Goal: Task Accomplishment & Management: Manage account settings

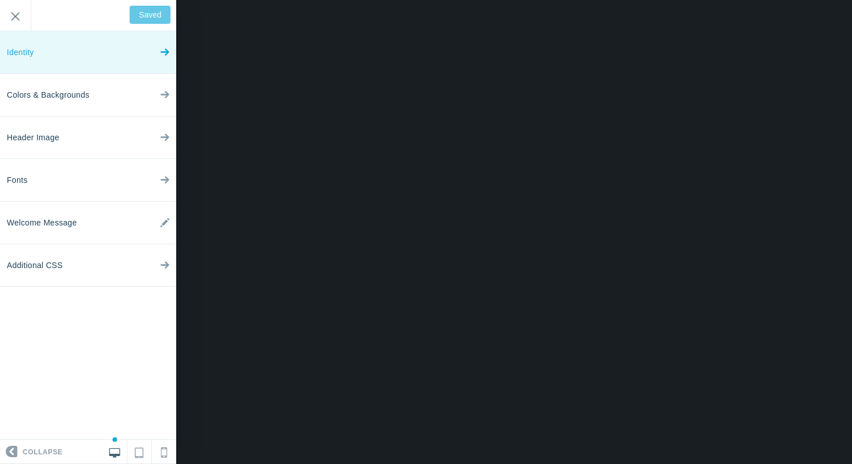
click at [161, 60] on icon at bounding box center [164, 49] width 9 height 43
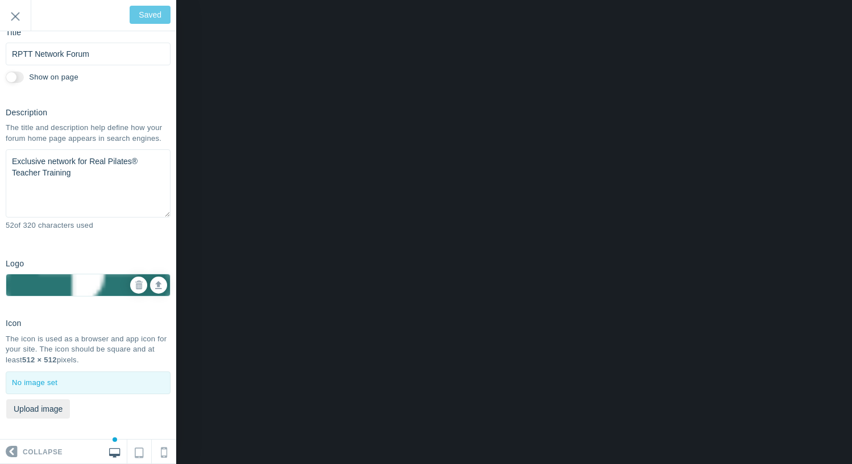
scroll to position [69, 0]
click at [16, 19] on input "Exit" at bounding box center [15, 15] width 31 height 31
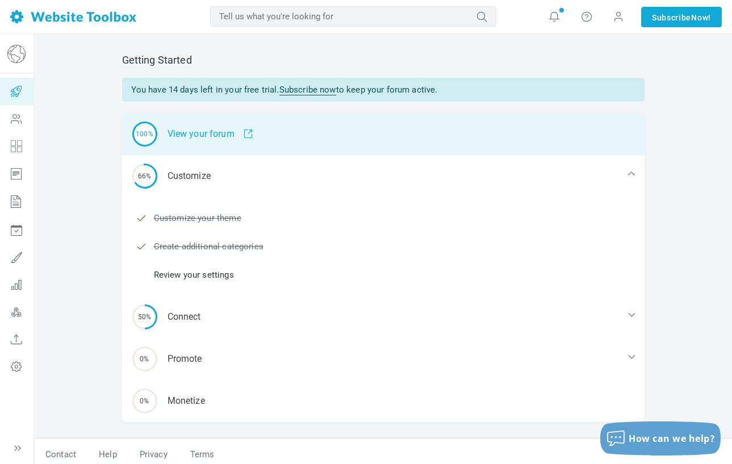
click at [201, 129] on div "100% View your forum" at bounding box center [383, 134] width 523 height 42
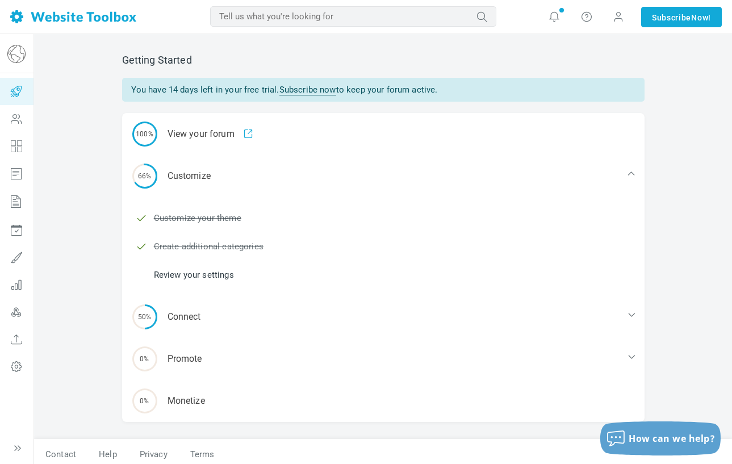
click at [18, 24] on link at bounding box center [73, 17] width 126 height 34
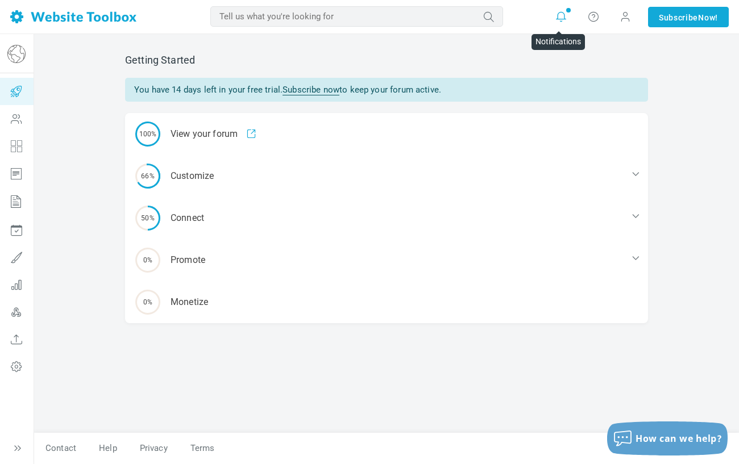
click at [556, 22] on icon at bounding box center [560, 16] width 11 height 11
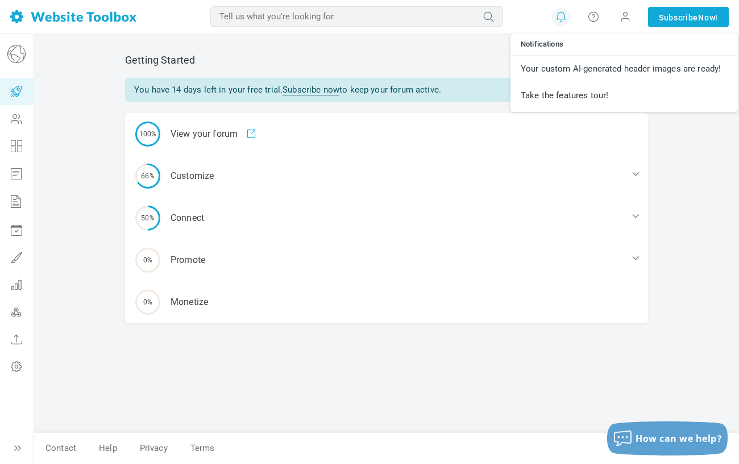
click at [491, 56] on h2 "Getting Started" at bounding box center [386, 60] width 523 height 12
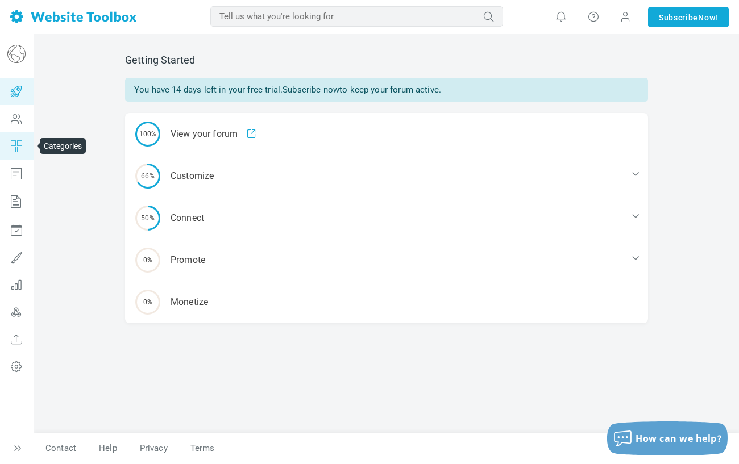
click at [13, 149] on icon at bounding box center [16, 145] width 34 height 27
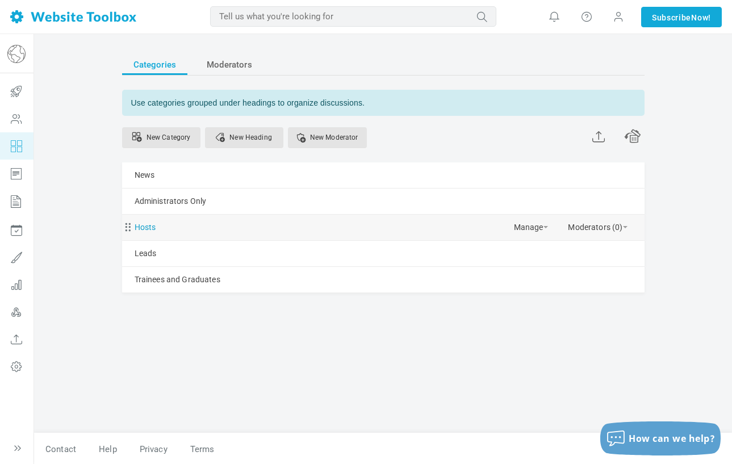
click at [148, 225] on link "Hosts" at bounding box center [146, 227] width 22 height 14
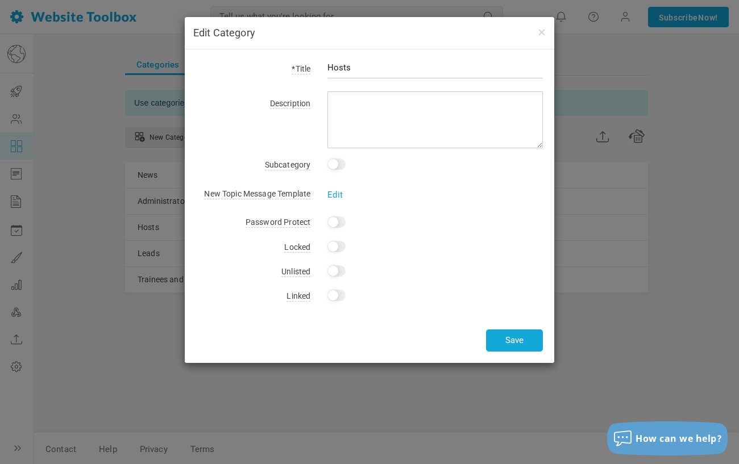
click at [635, 220] on div "Edit Category *Title Hosts Description Subcategory This is a subcategory of: No…" at bounding box center [369, 232] width 739 height 464
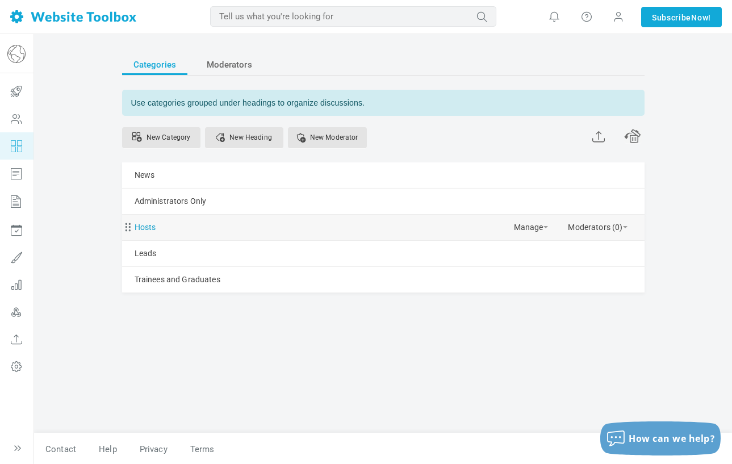
click at [137, 231] on link "Hosts" at bounding box center [146, 227] width 22 height 14
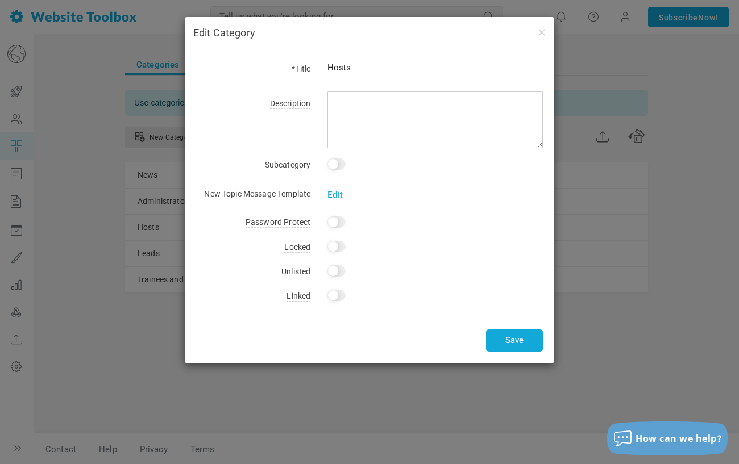
click at [77, 80] on div "Edit Category *Title Hosts Description Subcategory This is a subcategory of: No…" at bounding box center [369, 232] width 739 height 464
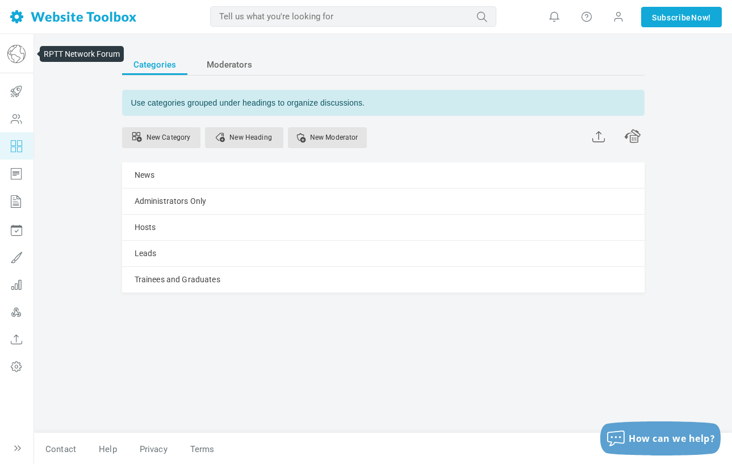
click at [23, 60] on img at bounding box center [16, 54] width 18 height 18
click at [20, 18] on img at bounding box center [73, 16] width 126 height 13
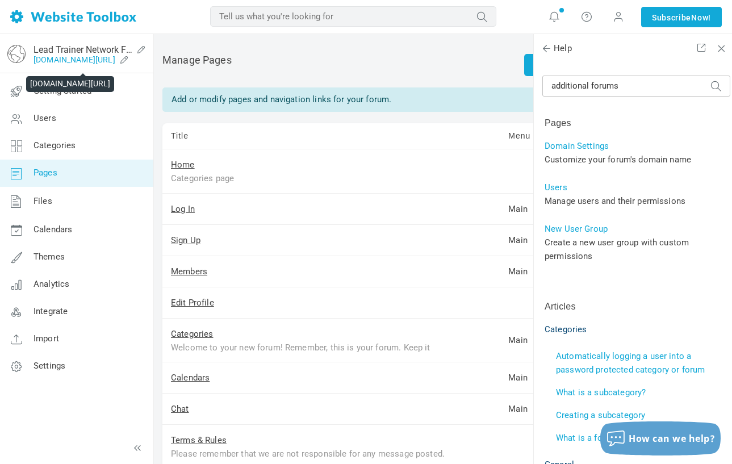
click at [59, 56] on link "realpilates.com/leads-network" at bounding box center [75, 59] width 82 height 9
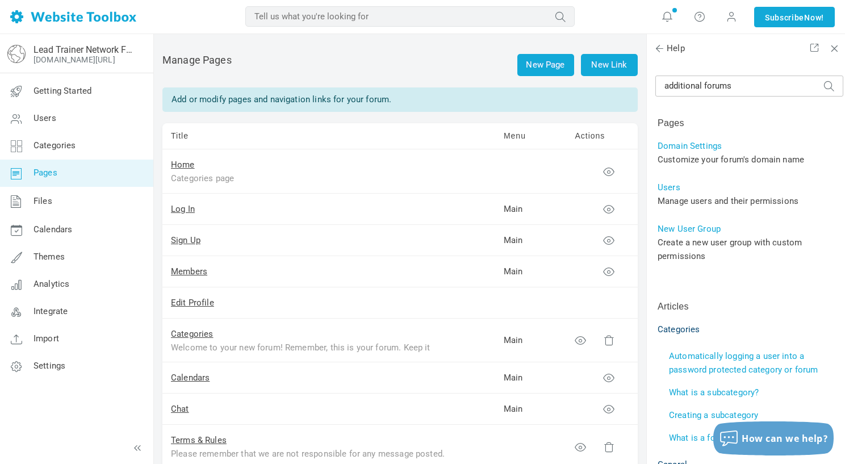
click at [60, 18] on img at bounding box center [73, 16] width 126 height 13
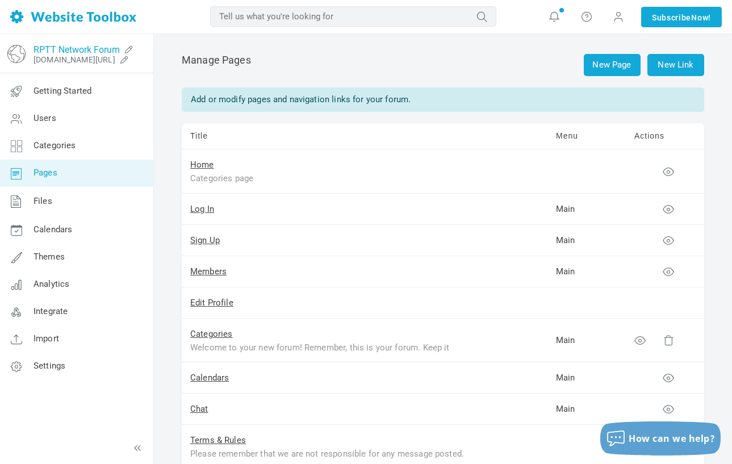
click at [61, 52] on link "RPTT Network Forum" at bounding box center [77, 49] width 86 height 11
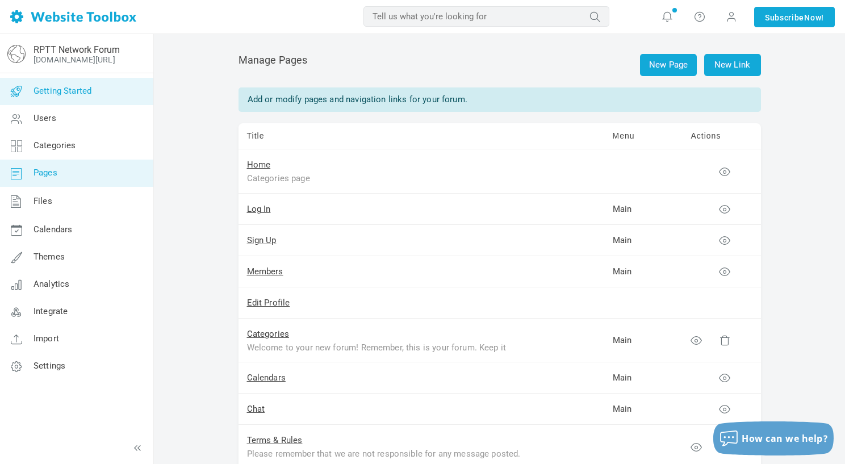
click at [71, 94] on span "Getting Started" at bounding box center [63, 91] width 58 height 10
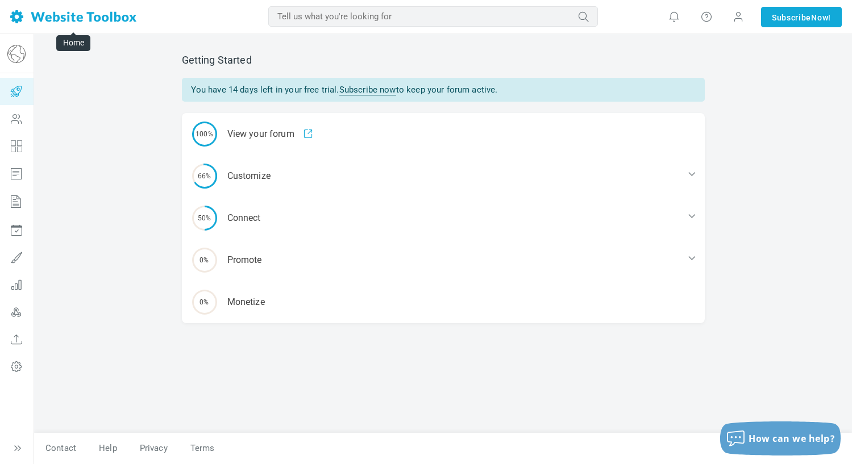
click at [60, 19] on img at bounding box center [73, 16] width 126 height 13
click at [16, 87] on icon at bounding box center [16, 91] width 34 height 27
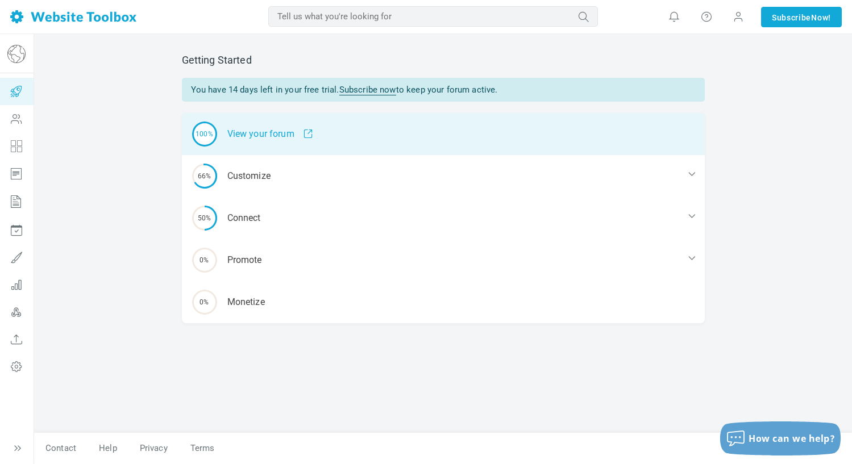
click at [308, 135] on span at bounding box center [303, 134] width 19 height 10
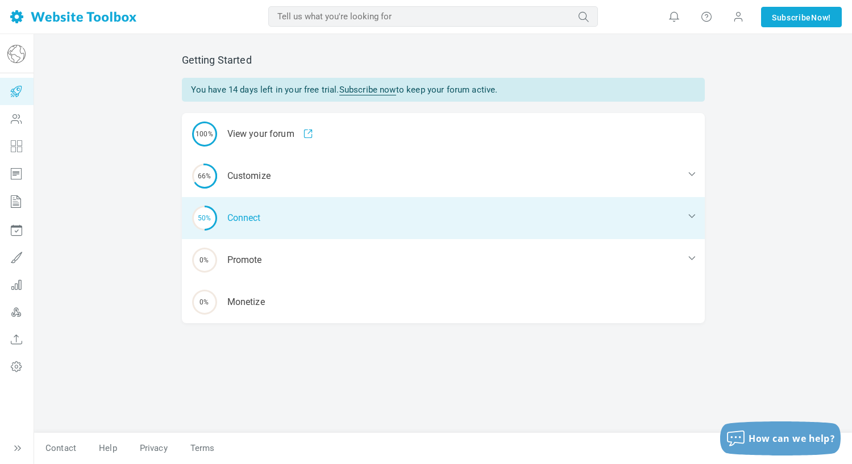
click at [691, 216] on icon at bounding box center [691, 215] width 11 height 11
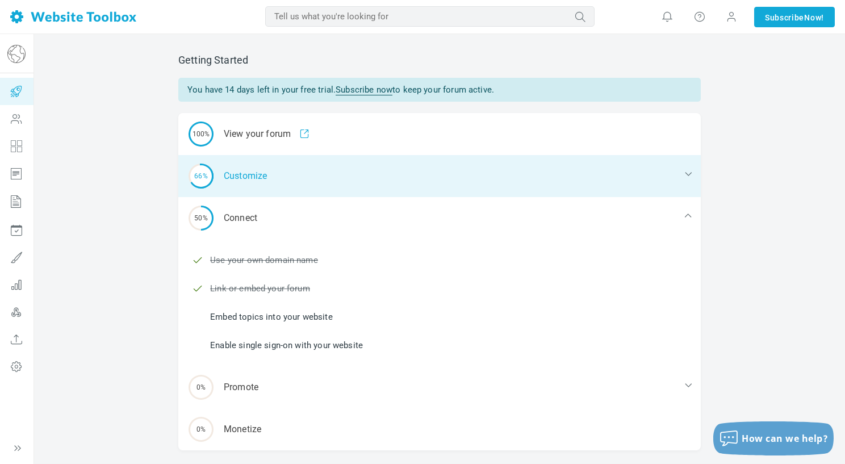
click at [686, 172] on icon at bounding box center [688, 173] width 11 height 11
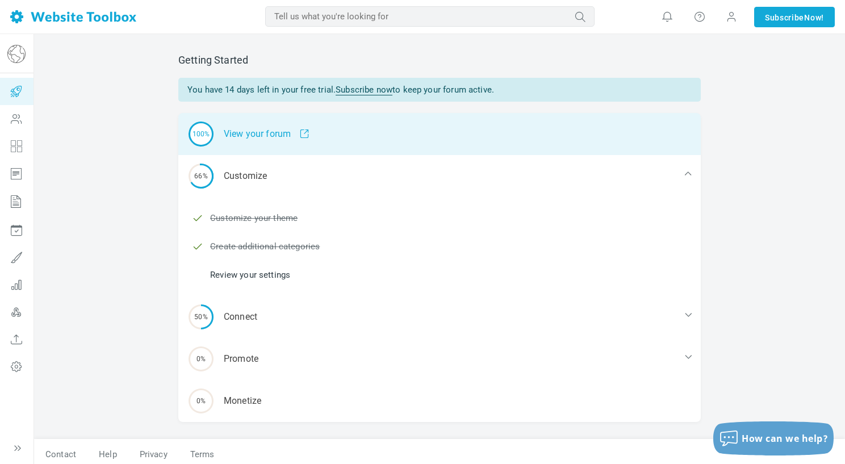
click at [238, 133] on div "100% View your forum" at bounding box center [439, 134] width 523 height 42
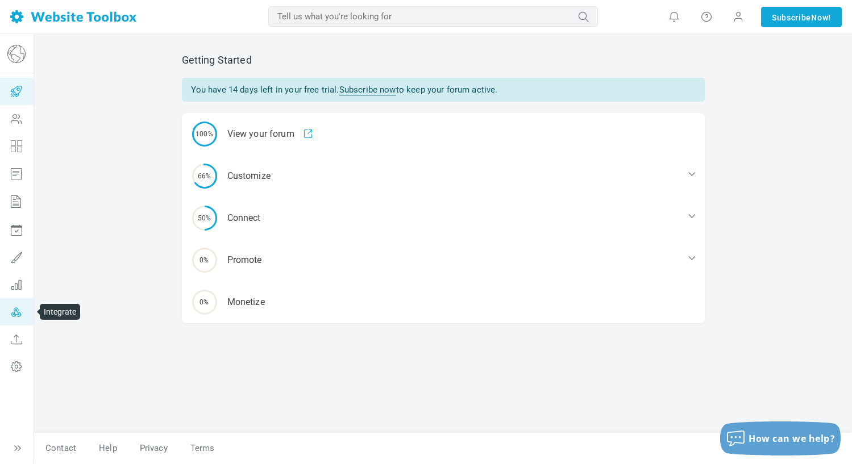
click at [14, 316] on icon at bounding box center [16, 311] width 34 height 27
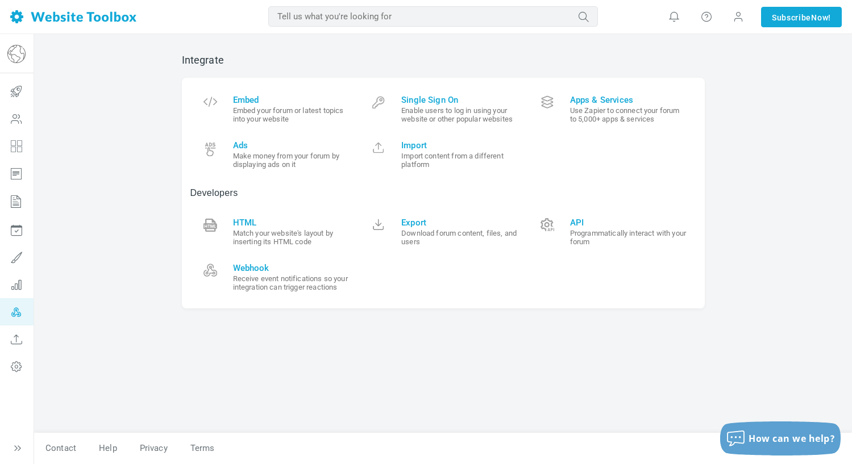
click at [16, 17] on img at bounding box center [73, 16] width 126 height 13
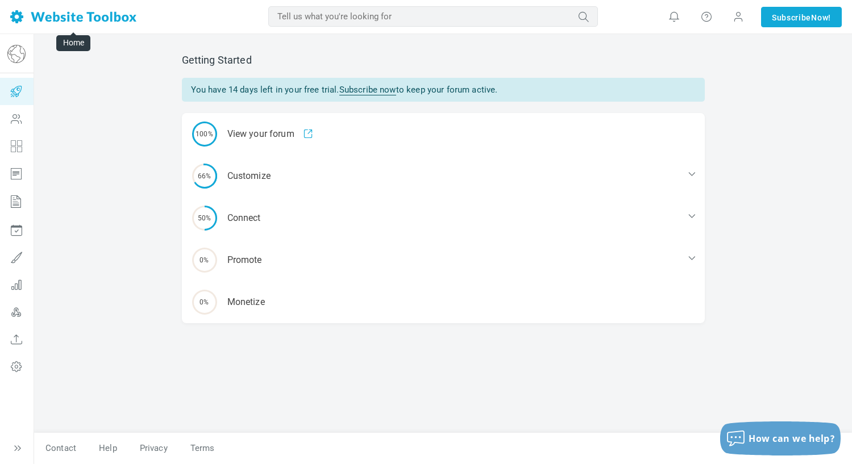
click at [20, 14] on img at bounding box center [73, 16] width 126 height 13
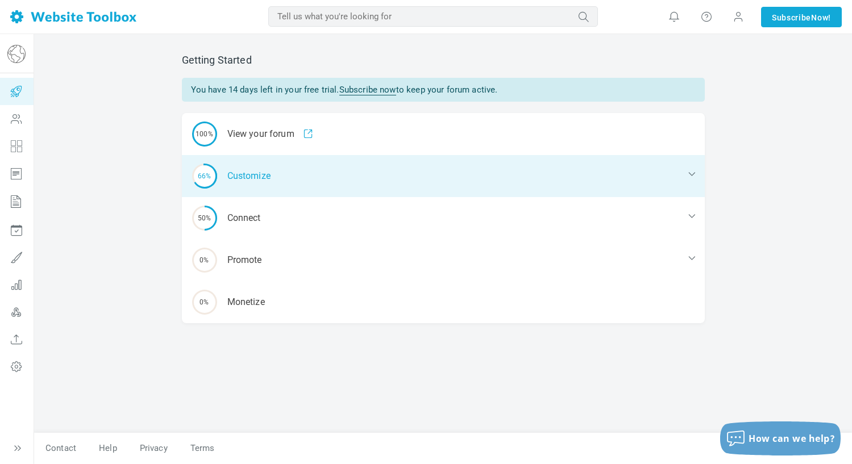
click at [385, 169] on div "66% Customize" at bounding box center [443, 176] width 523 height 42
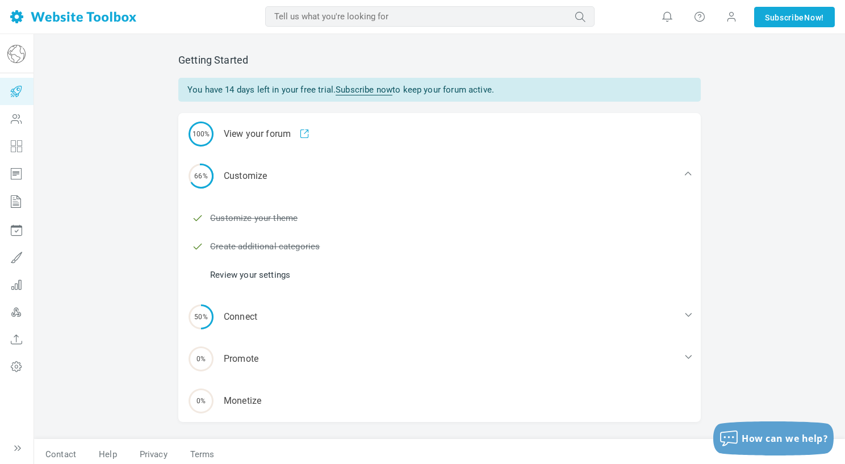
click at [280, 277] on link "Review your settings" at bounding box center [250, 275] width 80 height 12
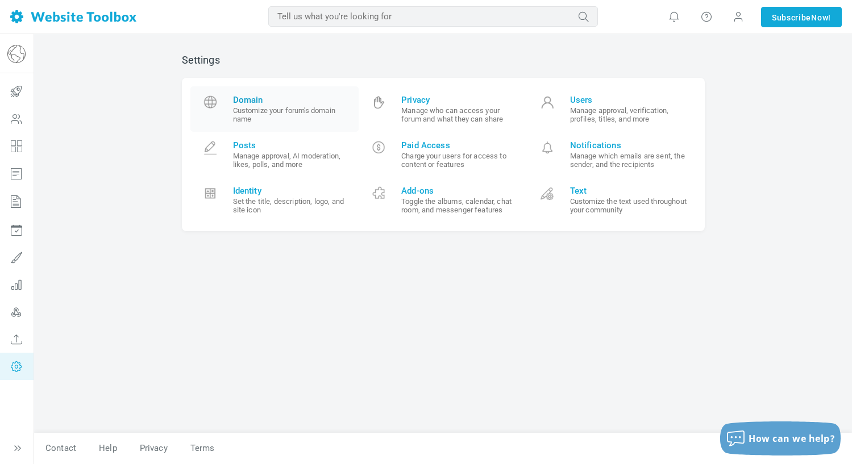
click at [251, 102] on span "Domain" at bounding box center [292, 100] width 118 height 10
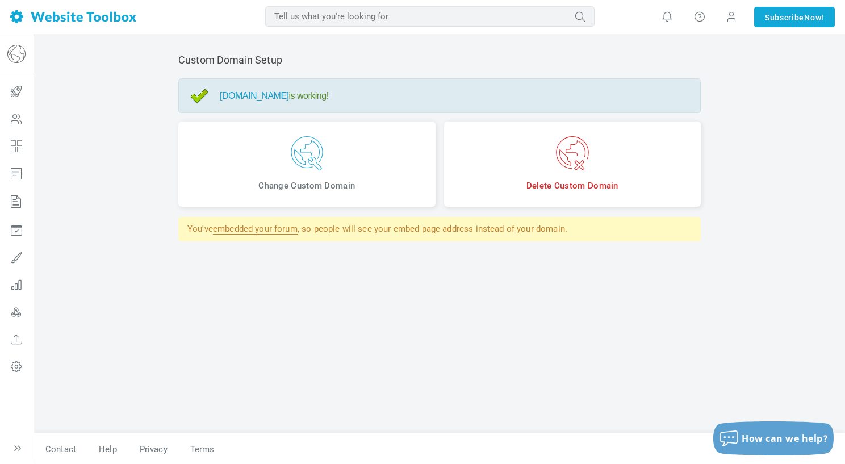
drag, startPoint x: 219, startPoint y: 95, endPoint x: 309, endPoint y: 100, distance: 89.9
click at [309, 100] on div "forum.realpilates.com is working!" at bounding box center [439, 95] width 523 height 35
copy link "forum.realpilates.com"
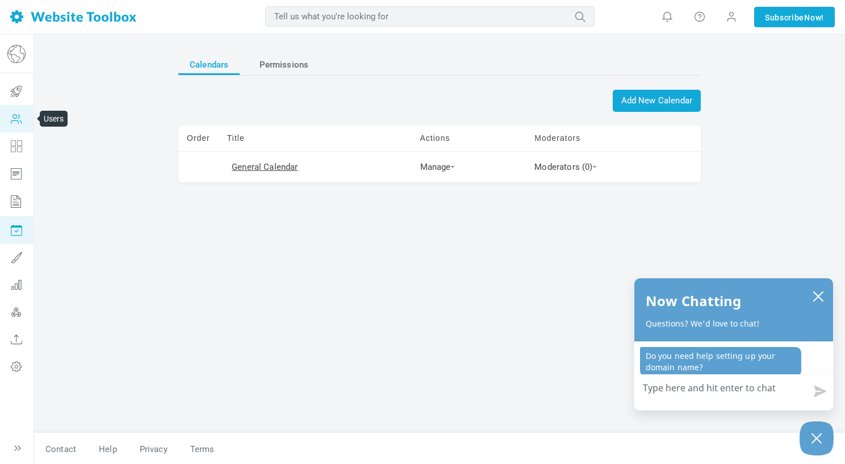
click at [18, 120] on icon at bounding box center [16, 118] width 34 height 27
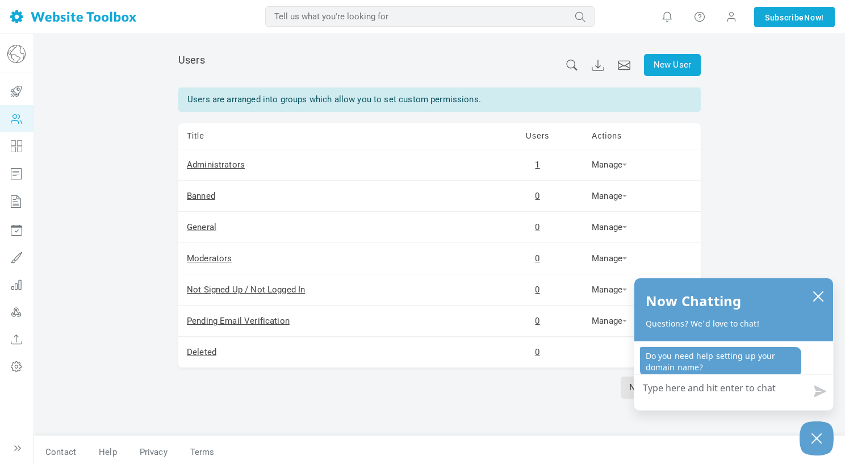
click at [489, 16] on input "text" at bounding box center [430, 16] width 330 height 20
type input "members"
click at [595, 9] on button "submit" at bounding box center [595, 9] width 0 height 0
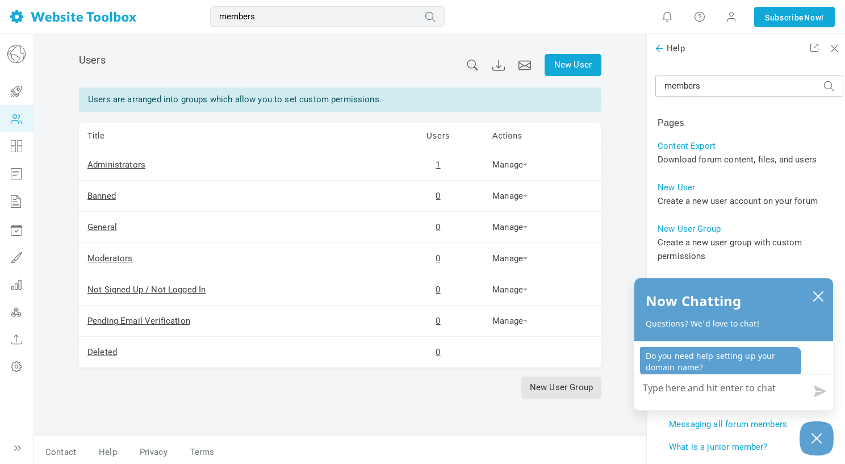
click at [660, 52] on span at bounding box center [659, 48] width 11 height 11
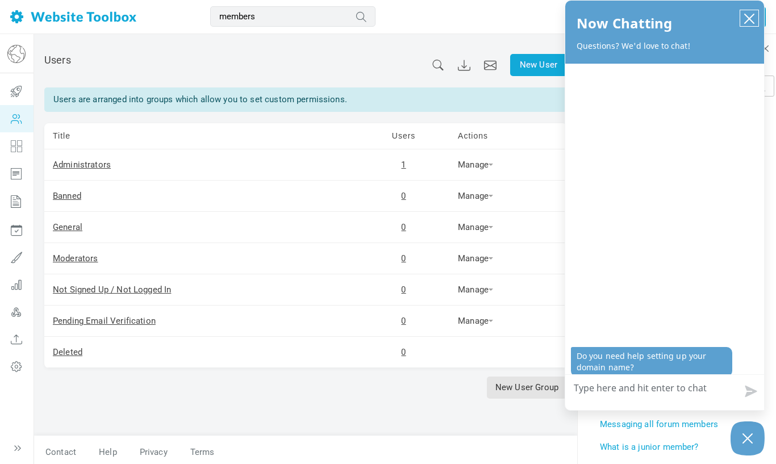
click at [750, 24] on icon "close chatbox" at bounding box center [749, 18] width 11 height 11
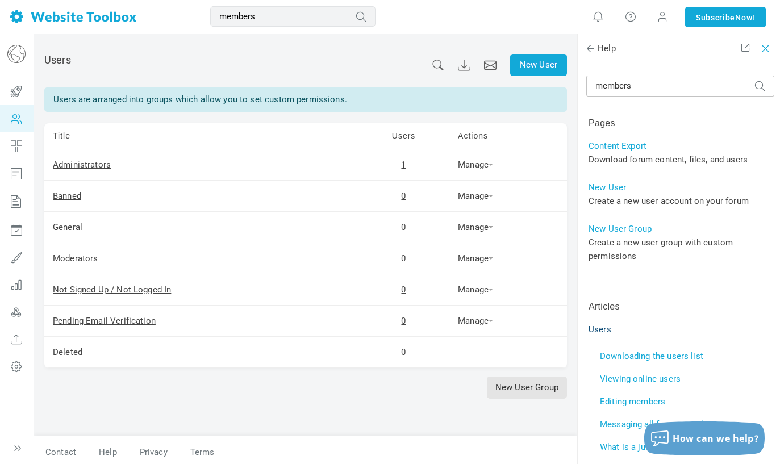
click at [768, 45] on span at bounding box center [764, 47] width 8 height 8
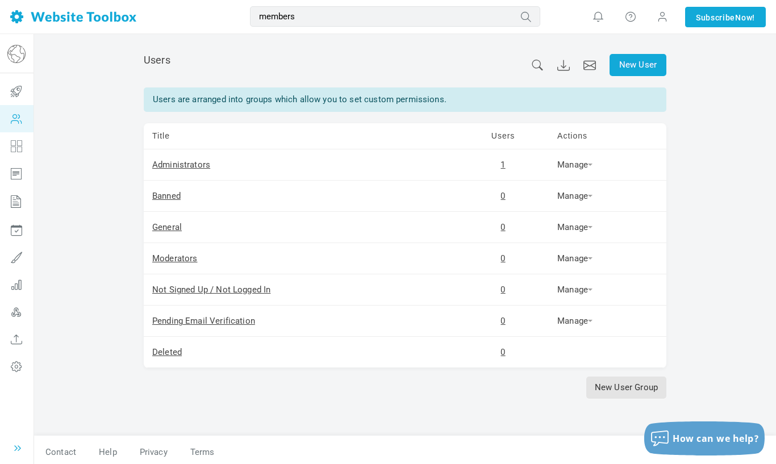
click at [17, 444] on icon at bounding box center [17, 448] width 11 height 11
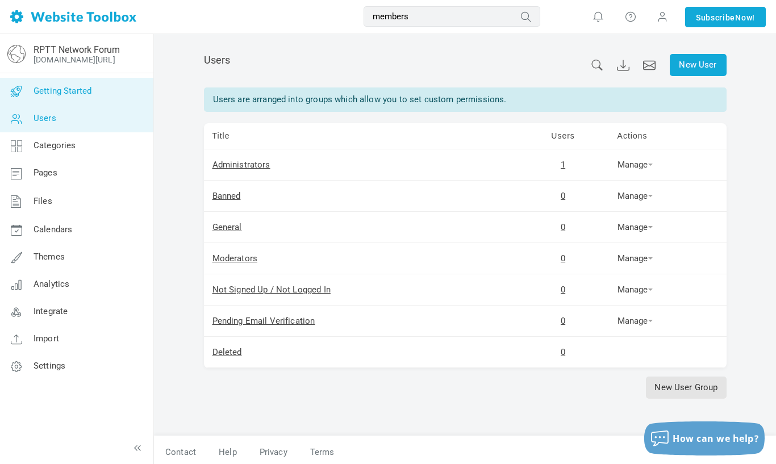
click at [89, 93] on span "Getting Started" at bounding box center [63, 91] width 58 height 10
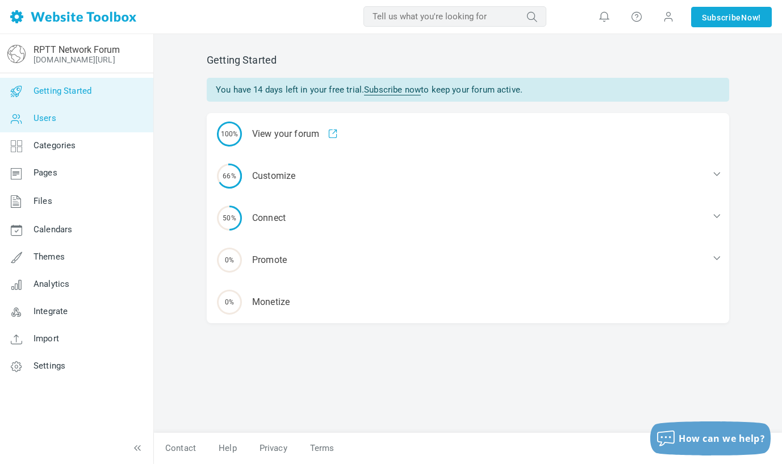
click at [77, 126] on link "Users" at bounding box center [76, 118] width 154 height 27
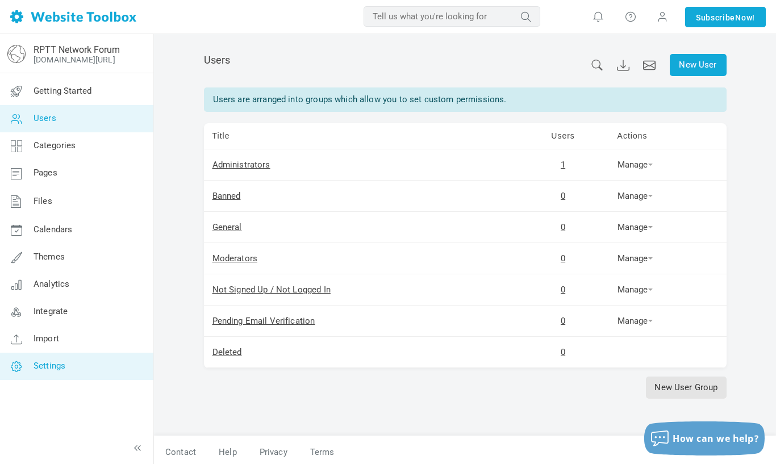
click at [54, 370] on span "Settings" at bounding box center [50, 366] width 32 height 10
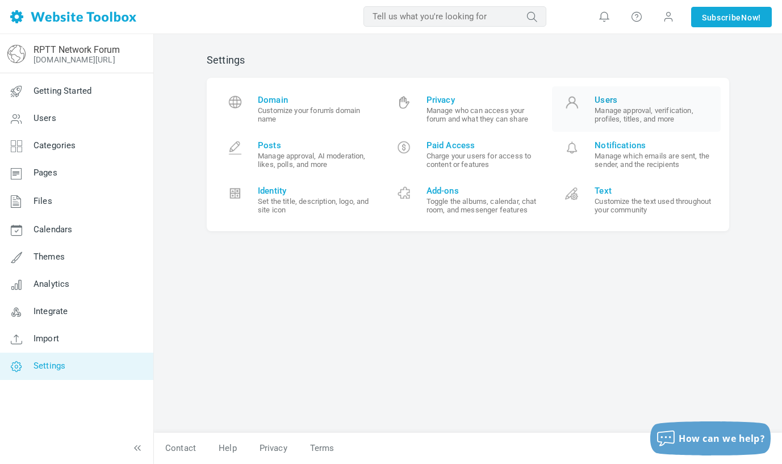
click at [638, 118] on small "Manage approval, verification, profiles, titles, and more" at bounding box center [654, 114] width 118 height 17
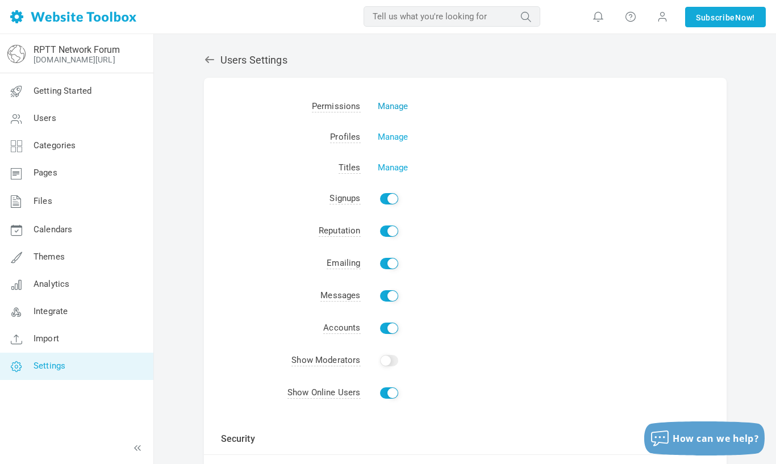
click at [401, 107] on link "Manage" at bounding box center [393, 106] width 31 height 10
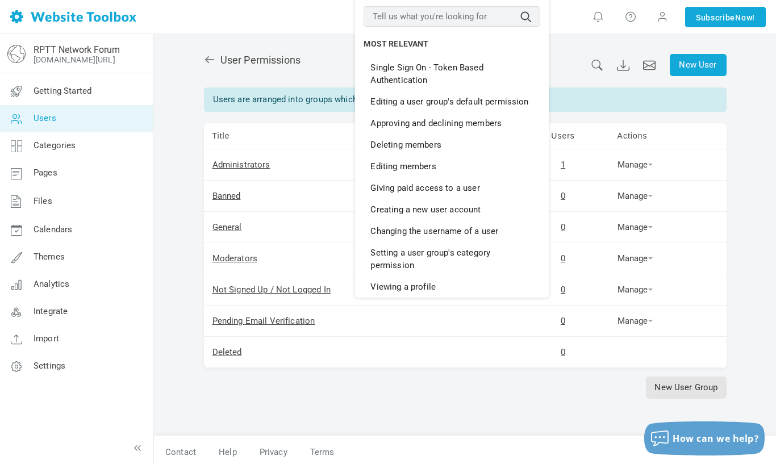
click at [457, 18] on input "text" at bounding box center [452, 16] width 177 height 20
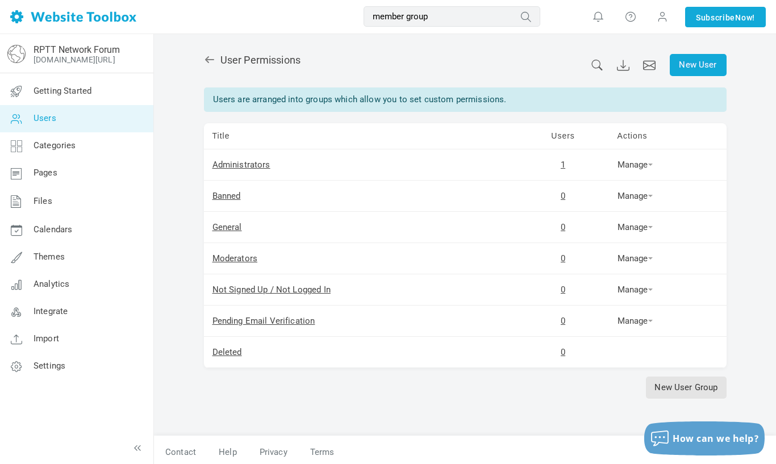
type input "member group"
click at [540, 9] on button "submit" at bounding box center [540, 9] width 0 height 0
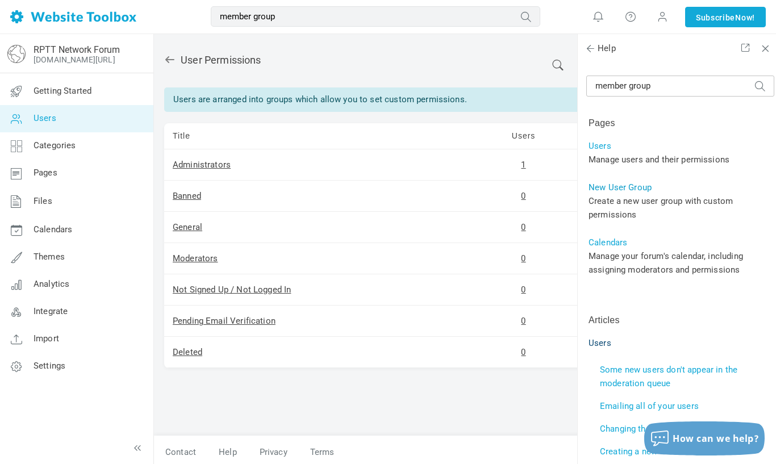
click at [632, 187] on link "New User Group" at bounding box center [620, 187] width 63 height 10
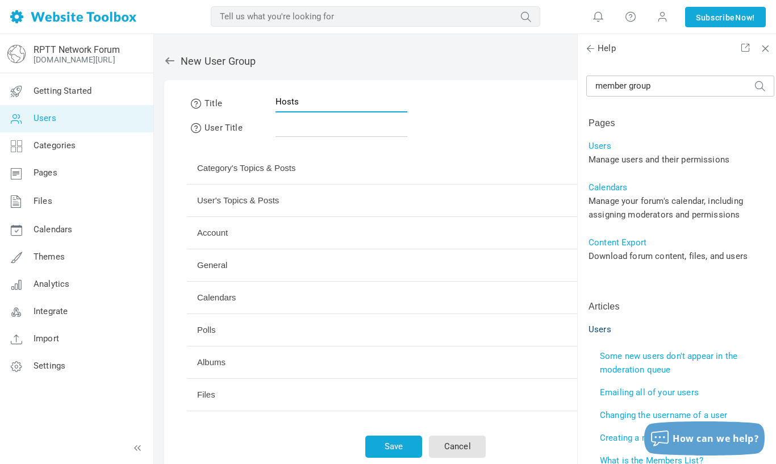
type input "Hosts"
click at [293, 125] on input "text" at bounding box center [342, 126] width 132 height 22
type input "Hosts"
click at [324, 170] on button "Category's Topics & Posts" at bounding box center [425, 168] width 477 height 32
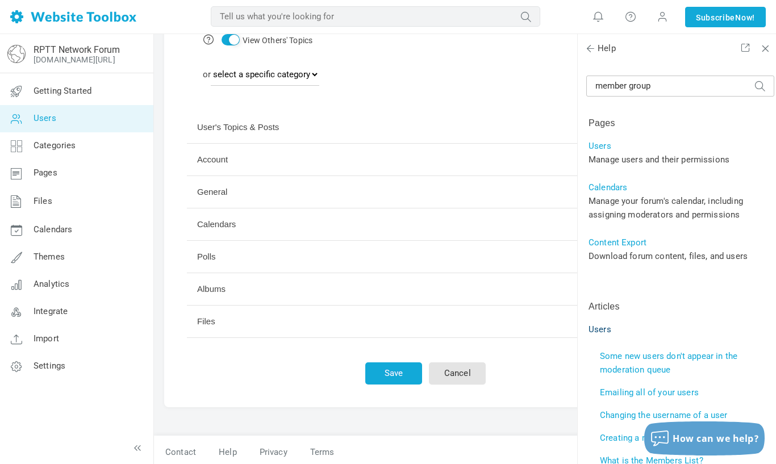
scroll to position [377, 0]
click at [357, 162] on button "Account" at bounding box center [425, 160] width 477 height 32
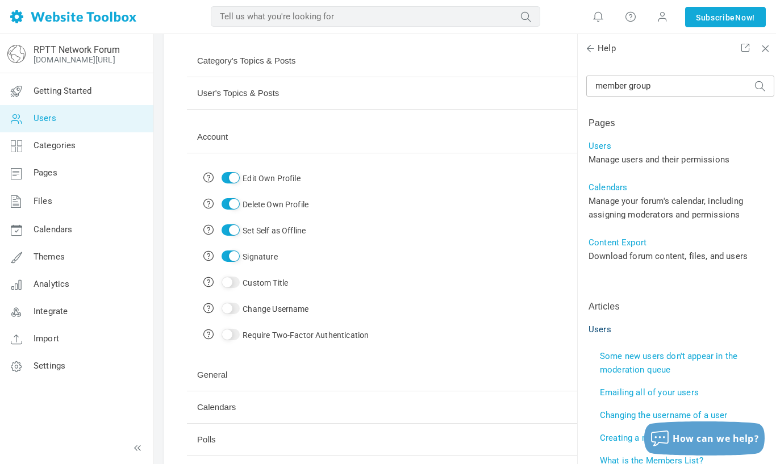
scroll to position [107, 0]
click at [362, 374] on button "General" at bounding box center [425, 376] width 477 height 32
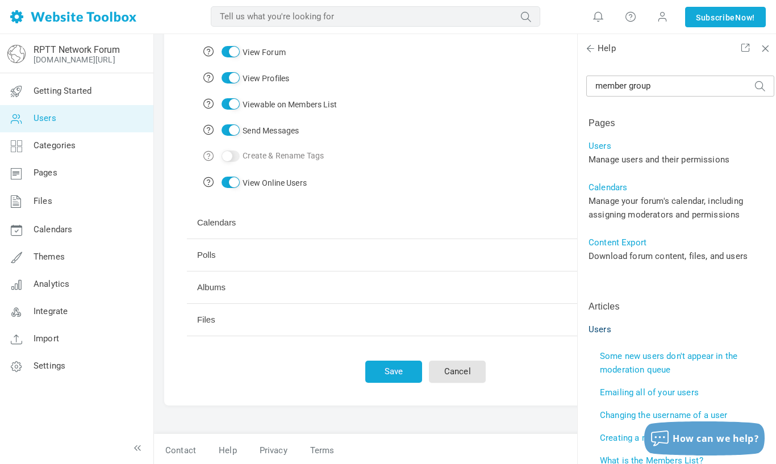
scroll to position [268, 0]
click at [365, 372] on button "Save" at bounding box center [393, 370] width 57 height 22
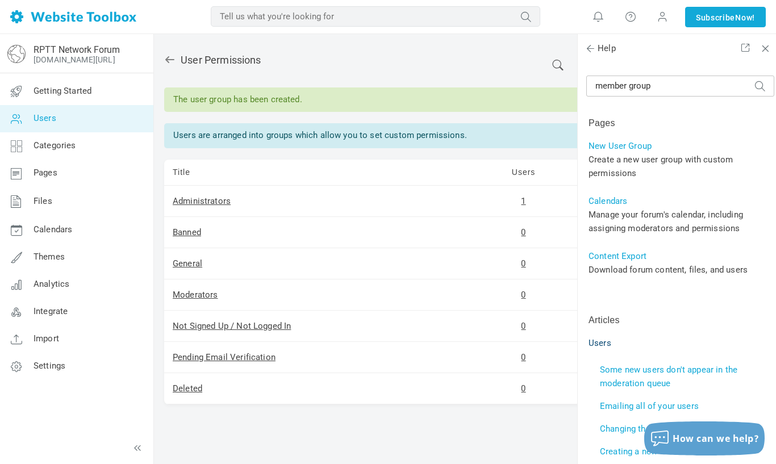
click at [607, 420] on link "New User Group" at bounding box center [647, 424] width 80 height 22
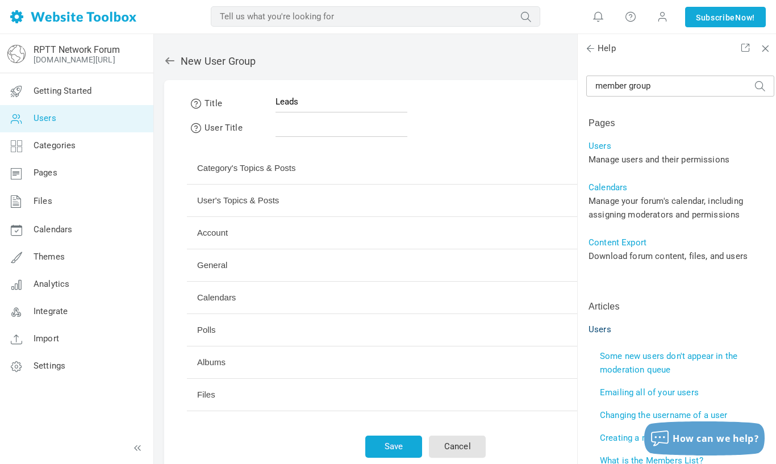
type input "Leads"
click at [295, 124] on input "text" at bounding box center [342, 126] width 132 height 22
type input "Leads"
click at [365, 445] on button "Save" at bounding box center [393, 447] width 57 height 22
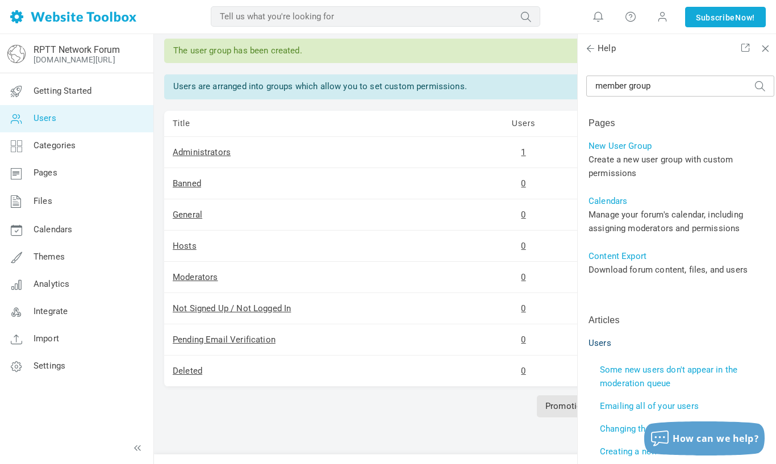
scroll to position [72, 0]
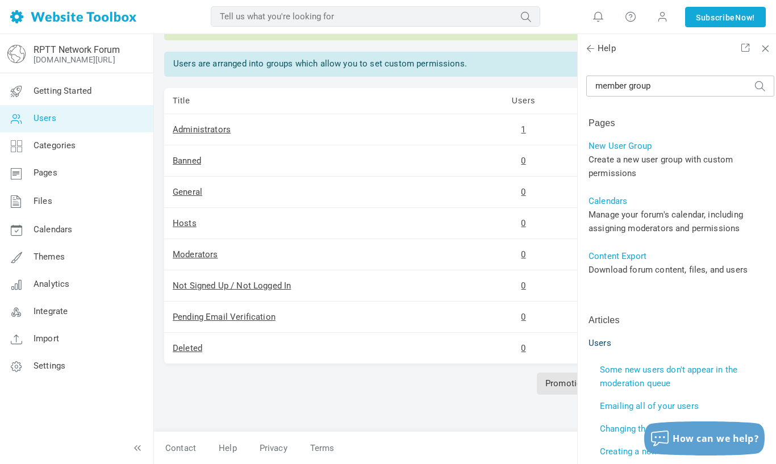
click at [607, 383] on link "New User Group" at bounding box center [647, 384] width 80 height 22
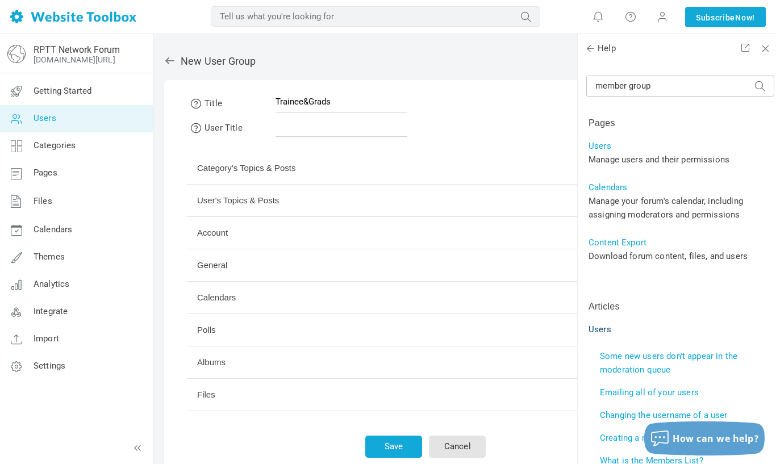
type input "Trainee&Grads"
click at [343, 131] on input "text" at bounding box center [342, 126] width 132 height 22
type input "Trainee & Grads"
click at [303, 99] on input "Trainee&Grads" at bounding box center [342, 102] width 132 height 22
click at [310, 101] on input "Trainee &Grads" at bounding box center [342, 102] width 132 height 22
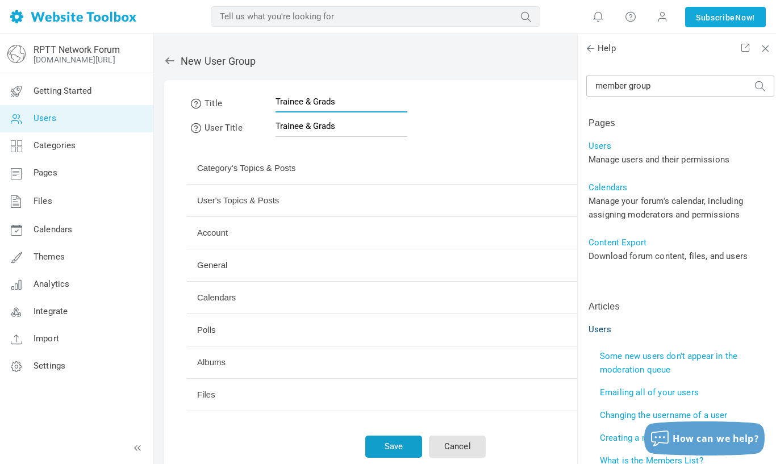
type input "Trainee & Grads"
click at [365, 437] on button "Save" at bounding box center [393, 447] width 57 height 22
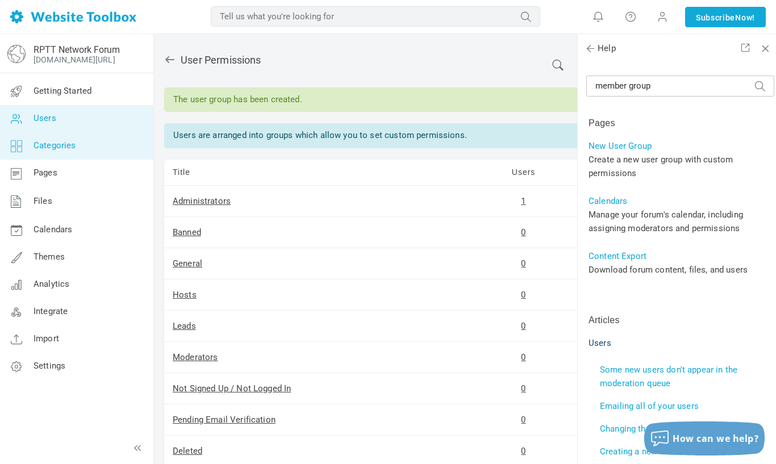
click at [49, 147] on span "Categories" at bounding box center [55, 145] width 43 height 10
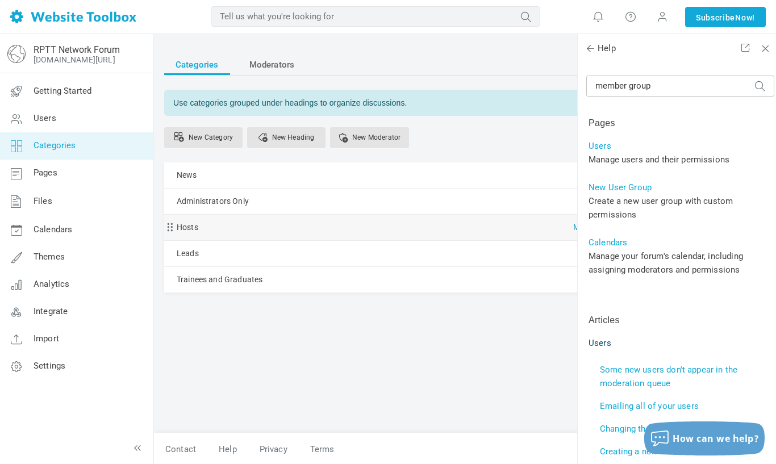
click at [573, 227] on link "Manage" at bounding box center [590, 225] width 34 height 20
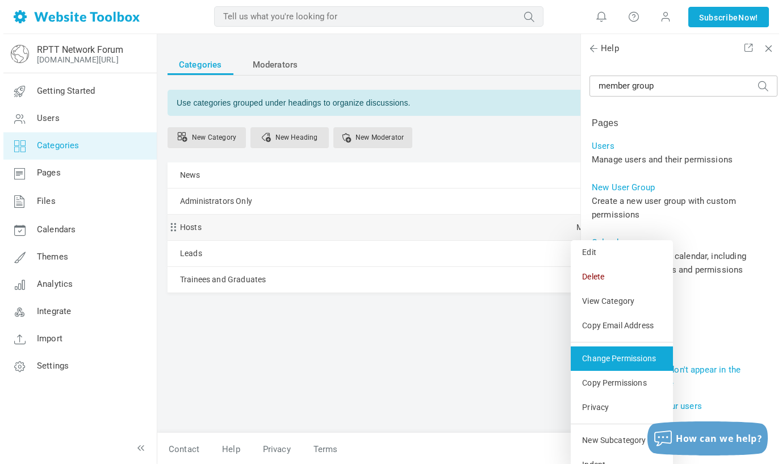
scroll to position [13, 0]
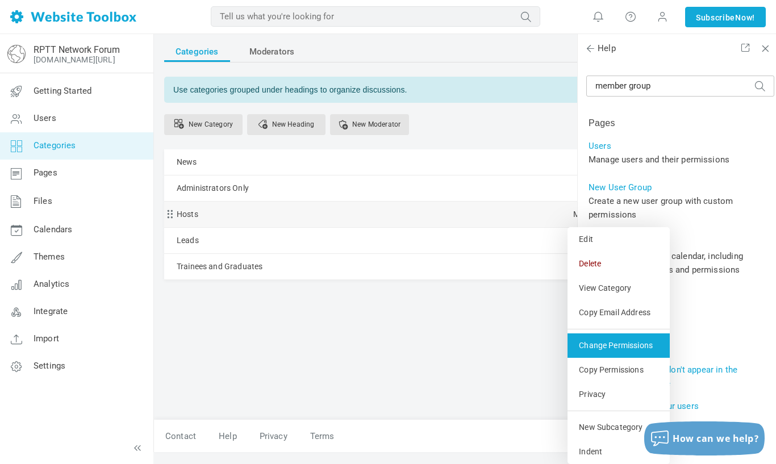
click at [568, 344] on link "Change Permissions" at bounding box center [619, 345] width 102 height 24
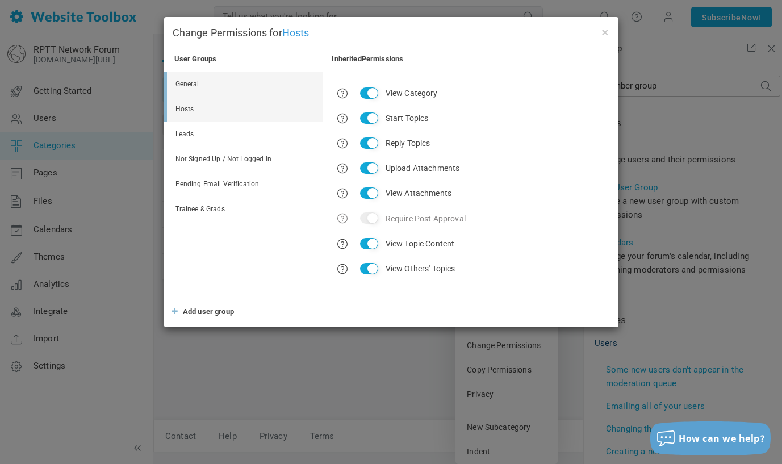
click at [214, 113] on link "Hosts" at bounding box center [245, 109] width 156 height 25
click at [211, 312] on span "Add user group" at bounding box center [208, 311] width 51 height 9
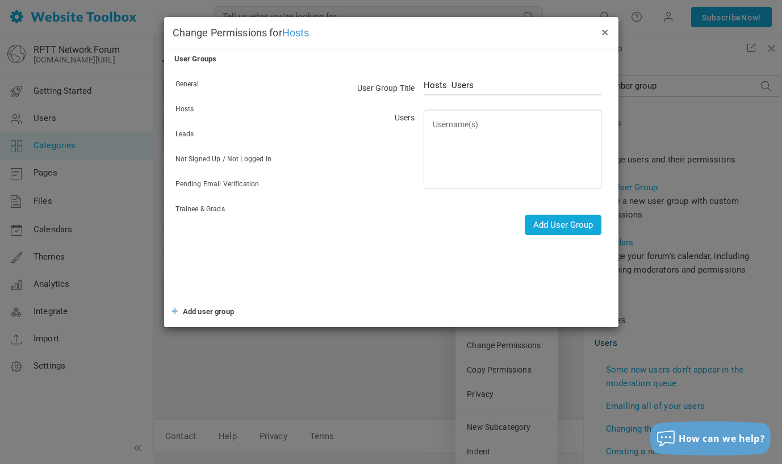
click at [605, 31] on button "×" at bounding box center [605, 32] width 9 height 12
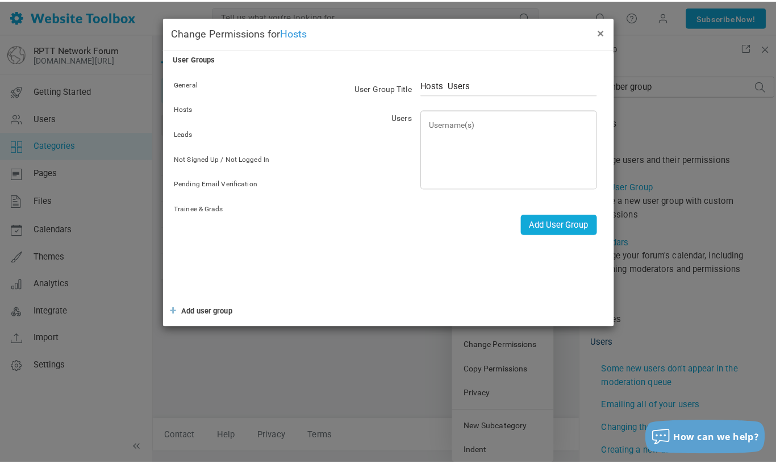
scroll to position [1, 0]
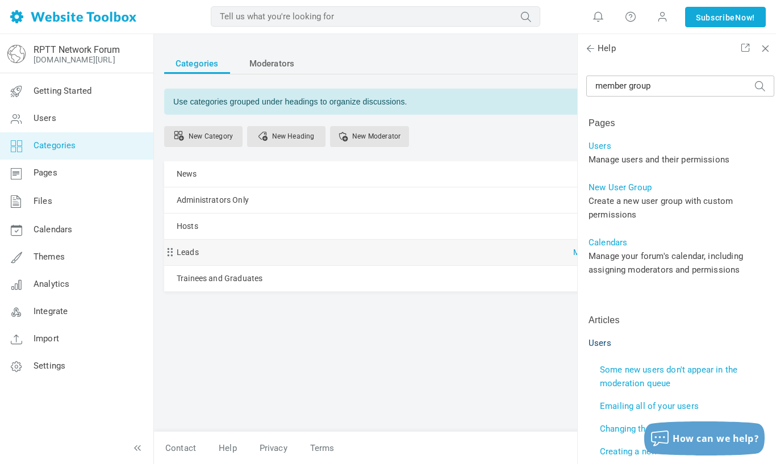
click at [573, 252] on link "Manage" at bounding box center [590, 250] width 34 height 20
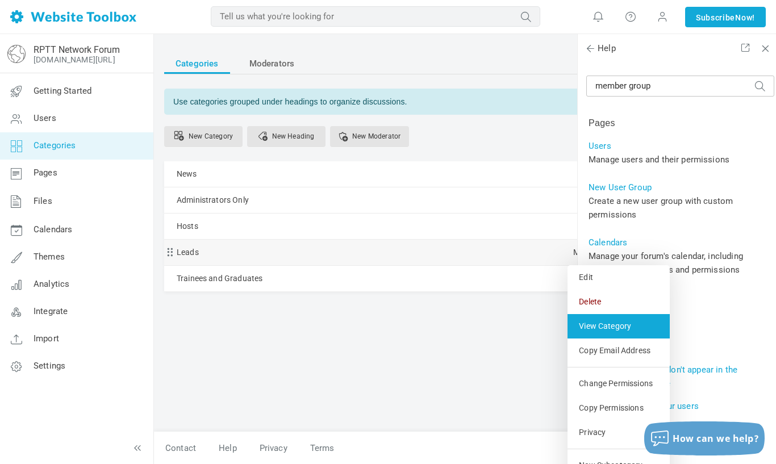
click at [568, 328] on link "View Category" at bounding box center [619, 326] width 102 height 24
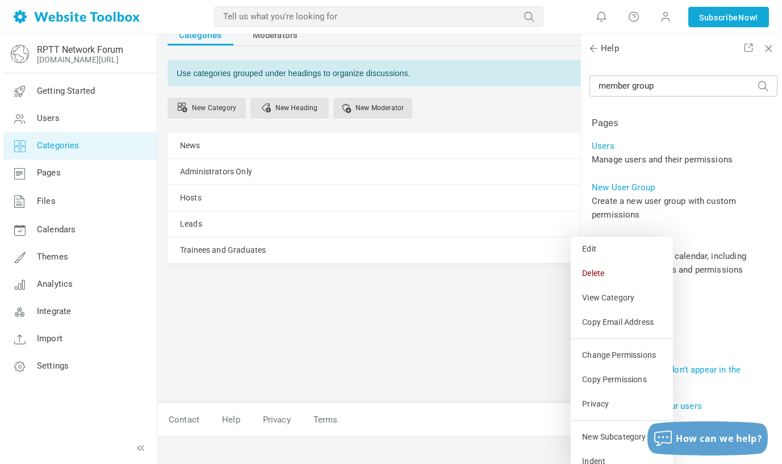
scroll to position [39, 0]
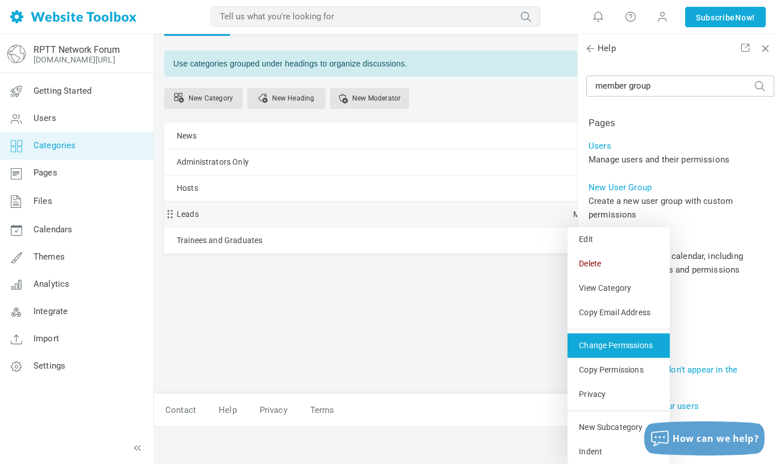
click at [568, 349] on link "Change Permissions" at bounding box center [619, 345] width 102 height 24
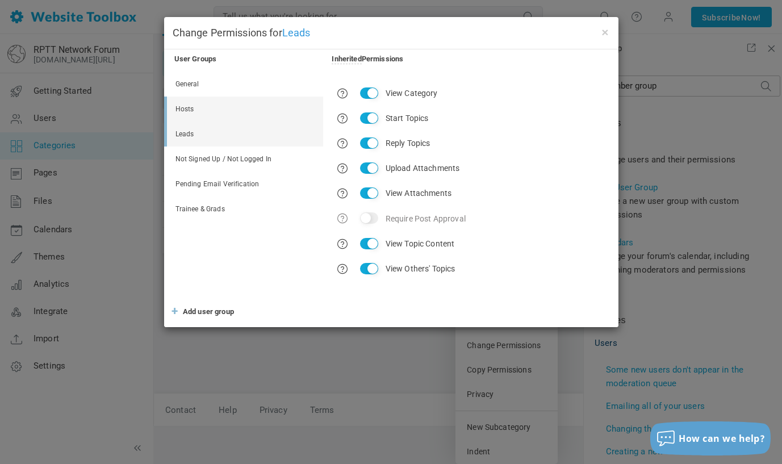
click at [196, 126] on link "Leads" at bounding box center [245, 134] width 156 height 25
click at [208, 108] on link "Hosts" at bounding box center [245, 109] width 156 height 25
click at [202, 128] on link "Leads" at bounding box center [245, 134] width 156 height 25
click at [204, 107] on link "Hosts" at bounding box center [245, 109] width 156 height 25
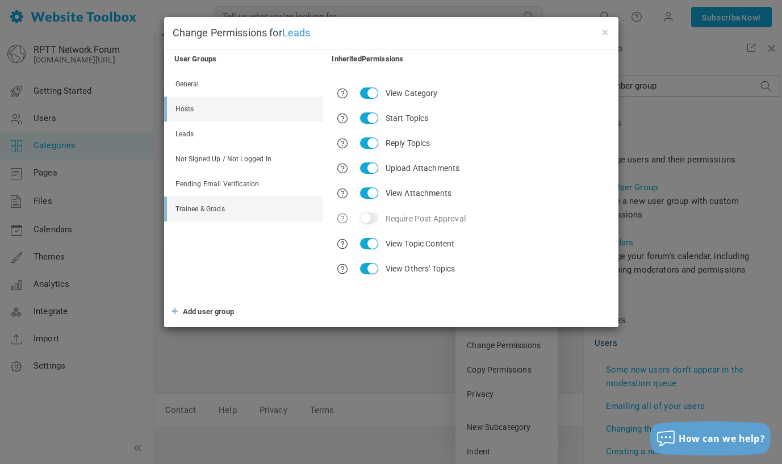
click at [220, 204] on link "Trainee & Grads" at bounding box center [245, 209] width 156 height 25
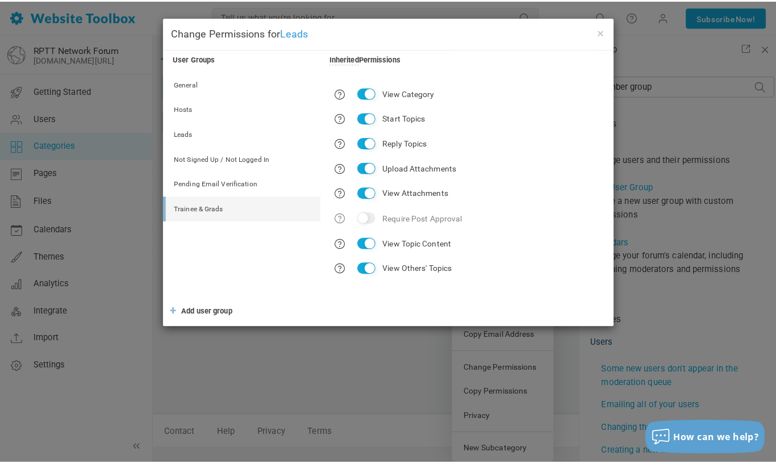
scroll to position [1, 0]
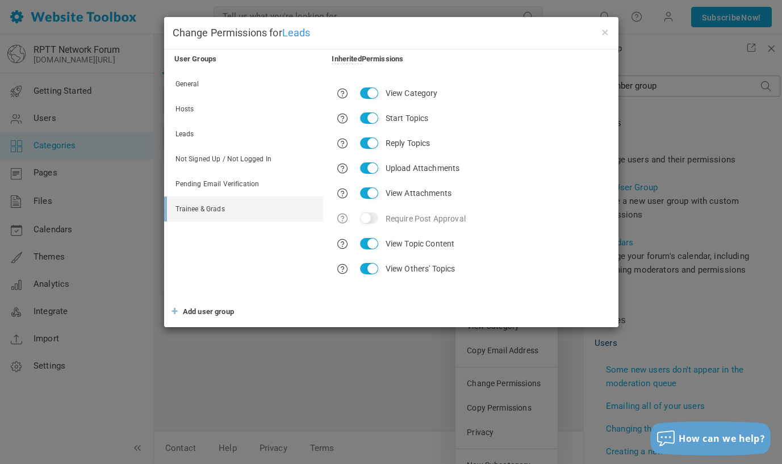
click at [240, 251] on ul "General Hosts Leads Not Signed Up / Not Logged In Pending Email Verification Tr…" at bounding box center [243, 185] width 159 height 227
click at [366, 92] on input "View Category" at bounding box center [369, 92] width 18 height 11
checkbox input "false"
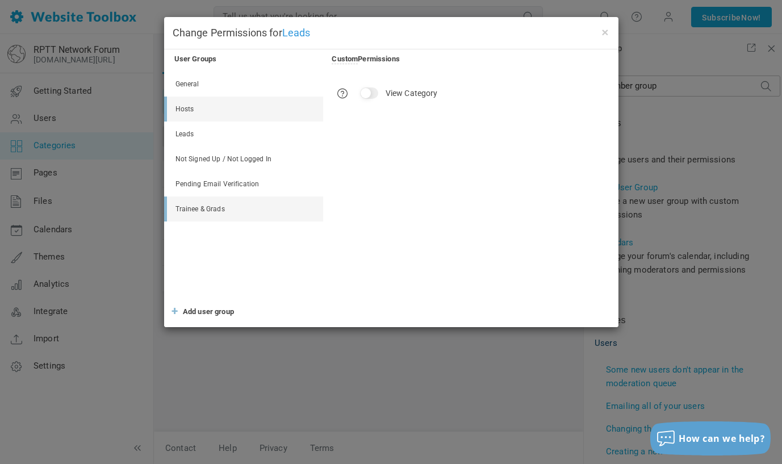
click at [202, 114] on link "Hosts" at bounding box center [245, 109] width 156 height 25
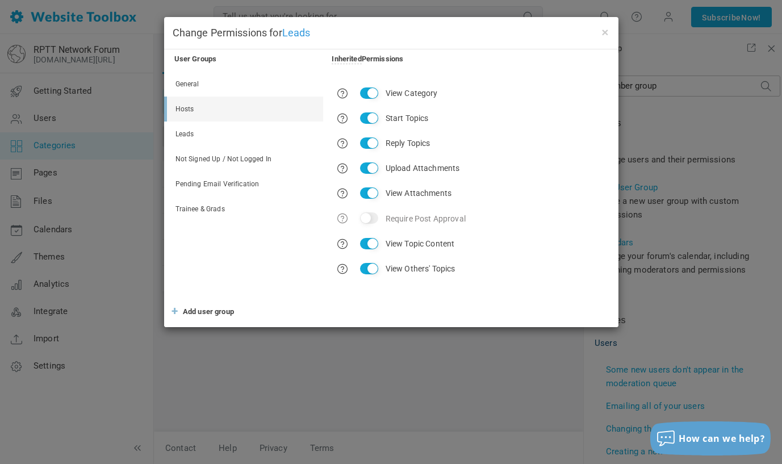
click at [369, 93] on input "View Category" at bounding box center [369, 92] width 18 height 11
checkbox input "false"
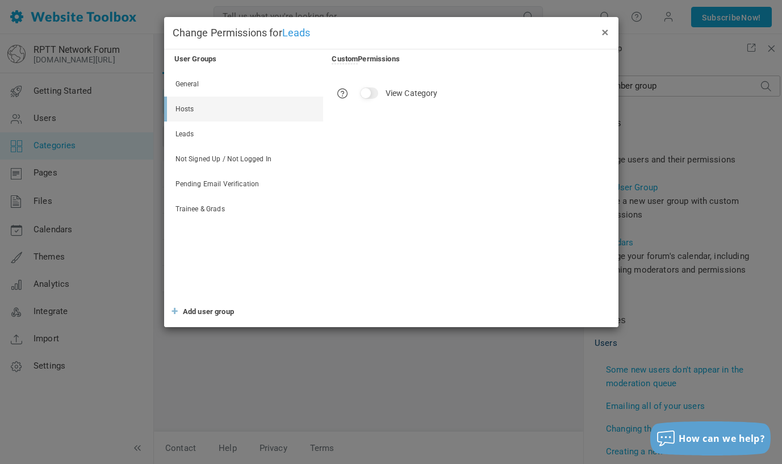
click at [605, 31] on button "×" at bounding box center [605, 32] width 9 height 12
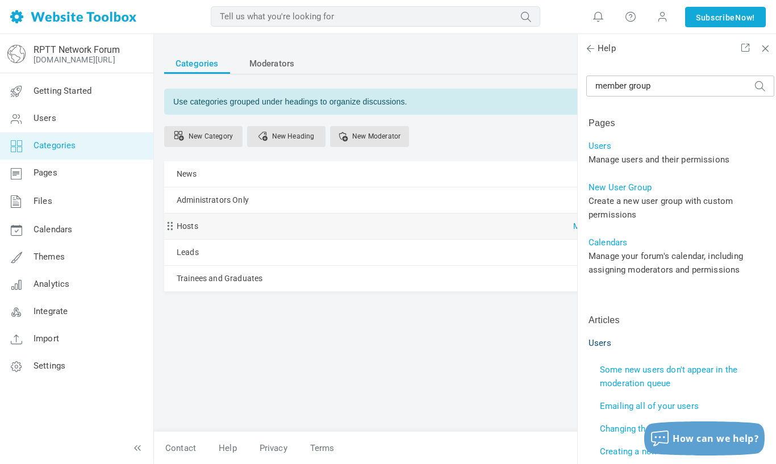
click at [573, 224] on link "Manage" at bounding box center [590, 224] width 34 height 20
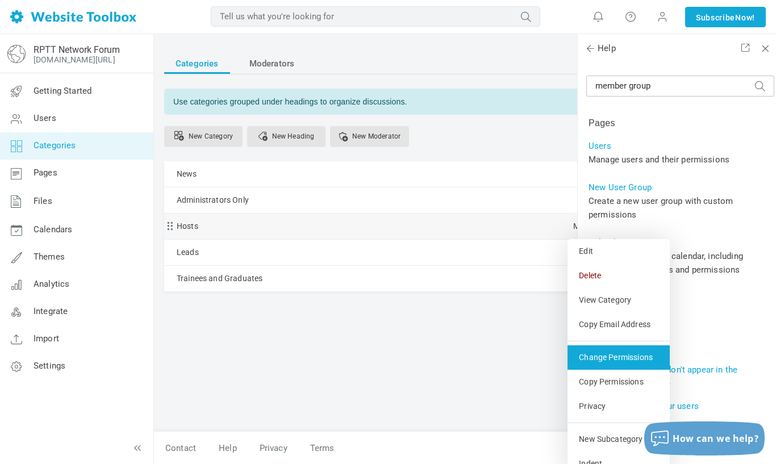
click at [568, 352] on link "Change Permissions" at bounding box center [619, 357] width 102 height 24
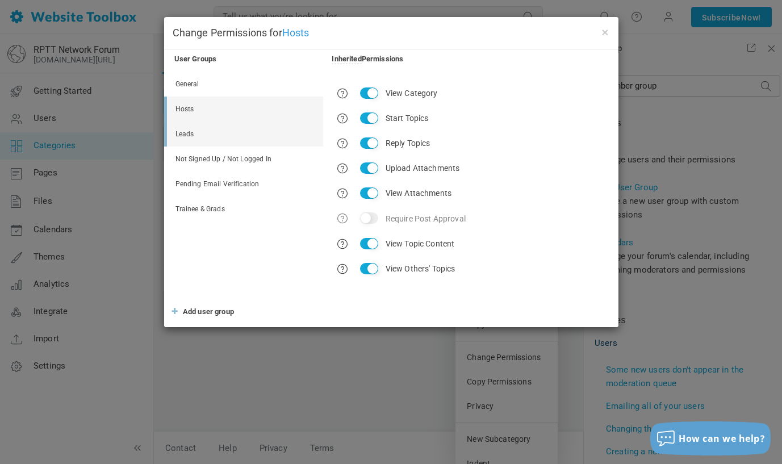
click at [225, 132] on link "Leads" at bounding box center [245, 134] width 156 height 25
click at [362, 91] on input "View Category" at bounding box center [369, 92] width 18 height 11
checkbox input "false"
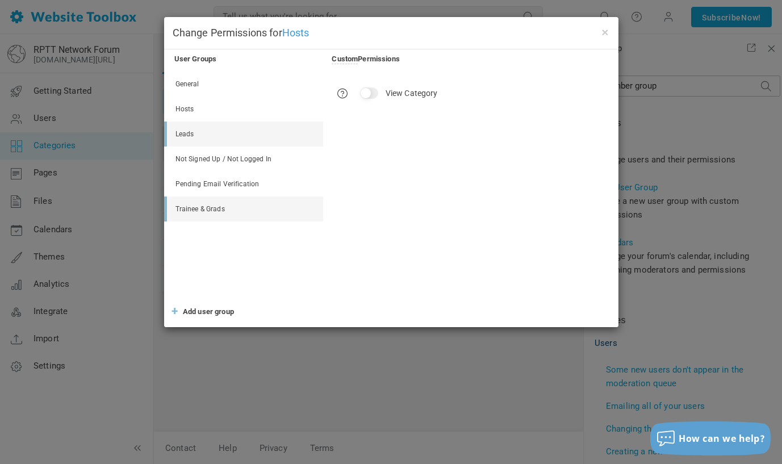
click at [212, 211] on link "Trainee & Grads" at bounding box center [245, 209] width 156 height 25
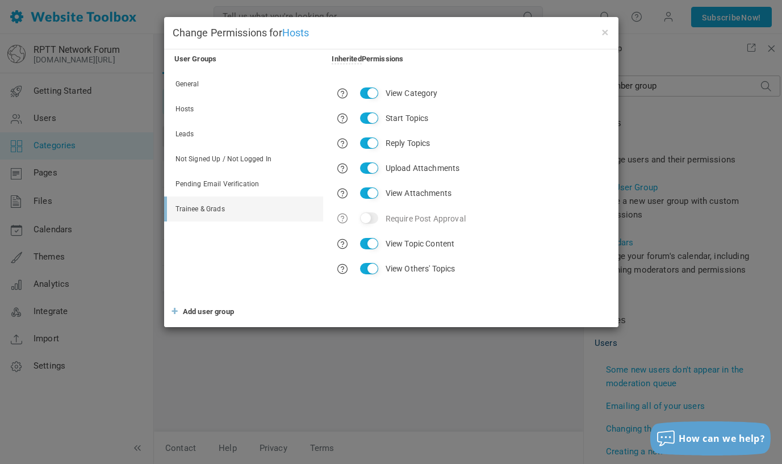
click at [374, 90] on input "View Category" at bounding box center [369, 92] width 18 height 11
checkbox input "false"
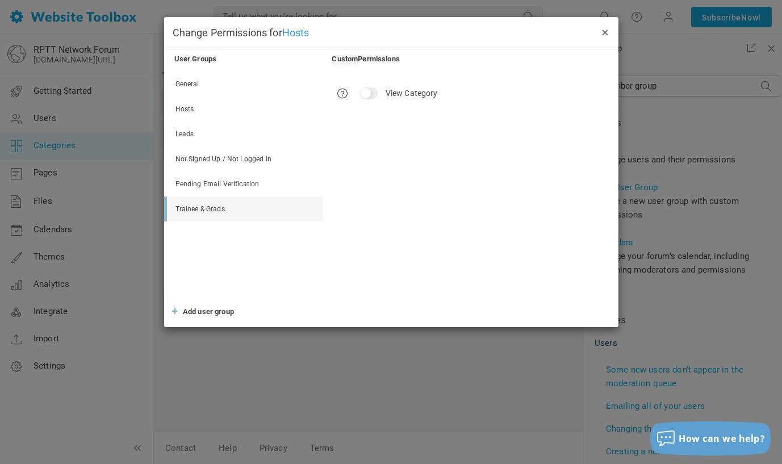
click at [606, 30] on button "×" at bounding box center [605, 32] width 9 height 12
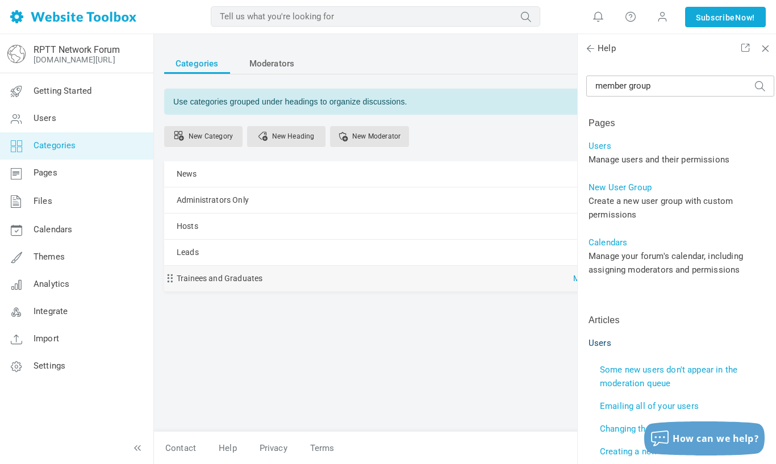
click at [573, 277] on link "Manage" at bounding box center [590, 276] width 34 height 20
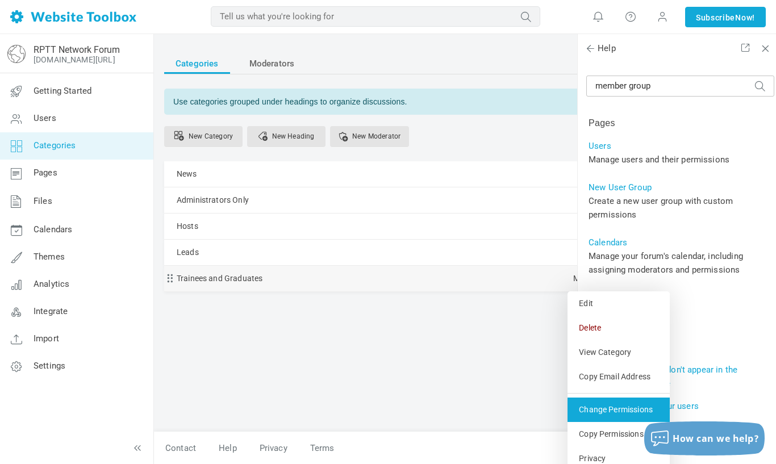
click at [568, 413] on link "Change Permissions" at bounding box center [619, 410] width 102 height 24
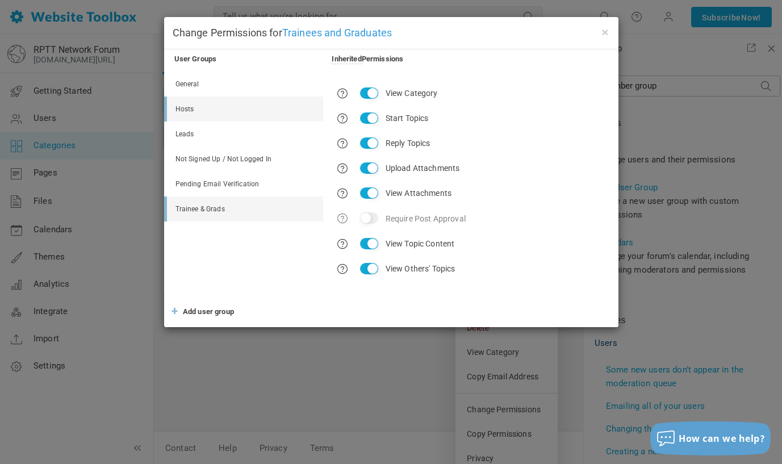
click at [191, 110] on link "Hosts" at bounding box center [245, 109] width 156 height 25
click at [360, 91] on input "View Category" at bounding box center [369, 92] width 18 height 11
checkbox input "false"
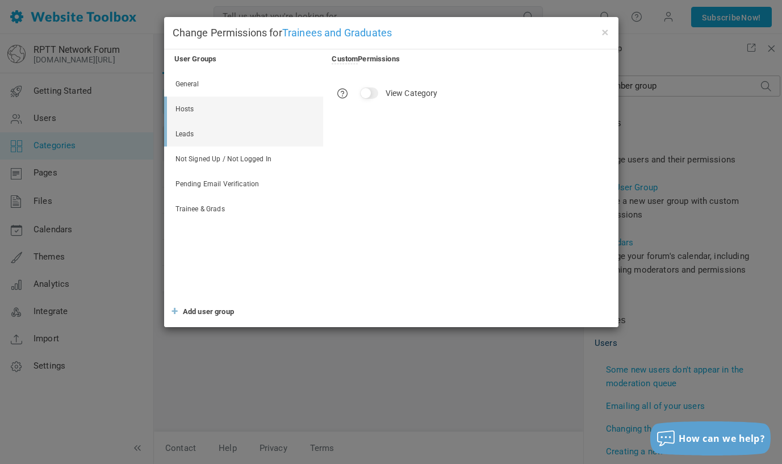
click at [186, 127] on link "Leads" at bounding box center [245, 134] width 156 height 25
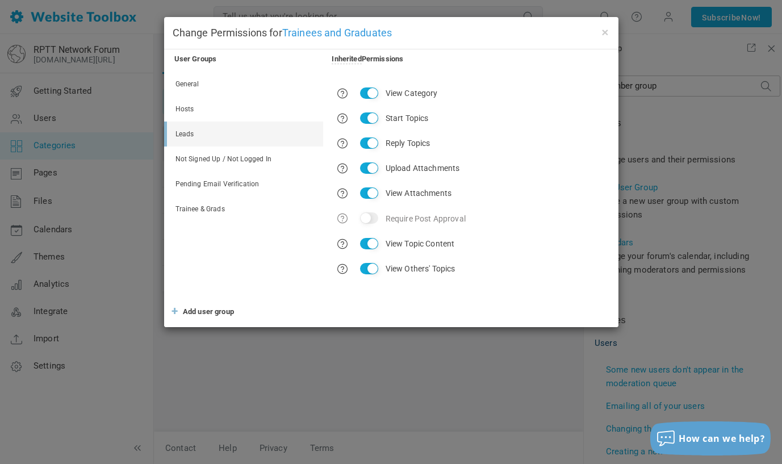
click at [369, 92] on input "View Category" at bounding box center [369, 92] width 18 height 11
checkbox input "false"
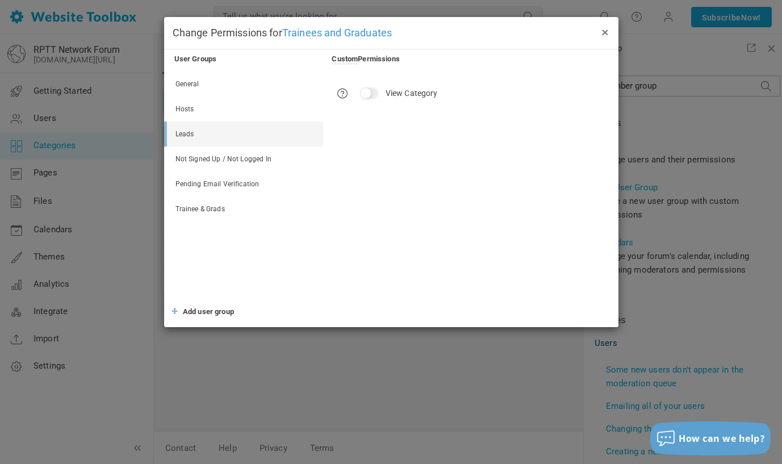
click at [606, 31] on button "×" at bounding box center [605, 32] width 9 height 12
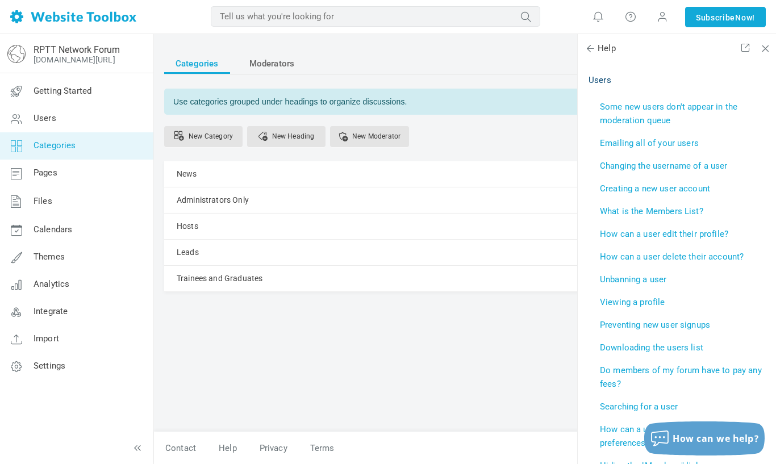
scroll to position [302, 0]
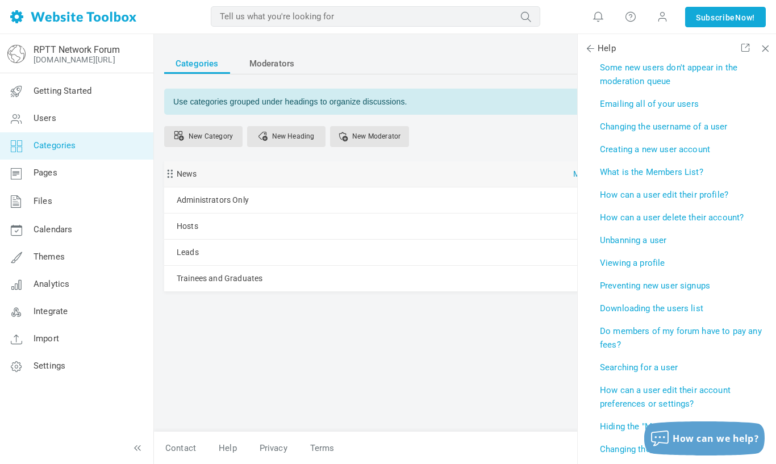
click at [573, 171] on link "Manage" at bounding box center [590, 171] width 34 height 20
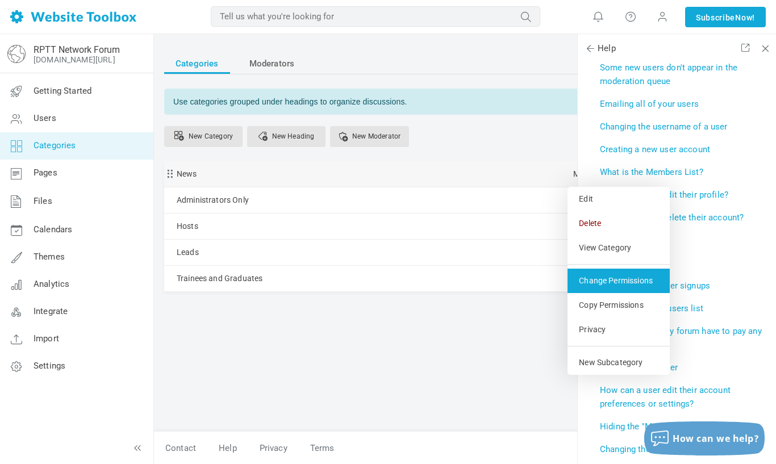
click at [568, 285] on link "Change Permissions" at bounding box center [619, 281] width 102 height 24
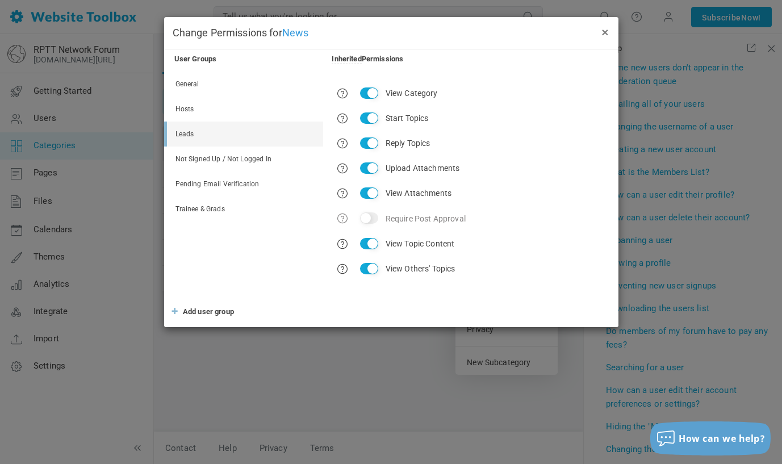
click at [603, 32] on button "×" at bounding box center [605, 32] width 9 height 12
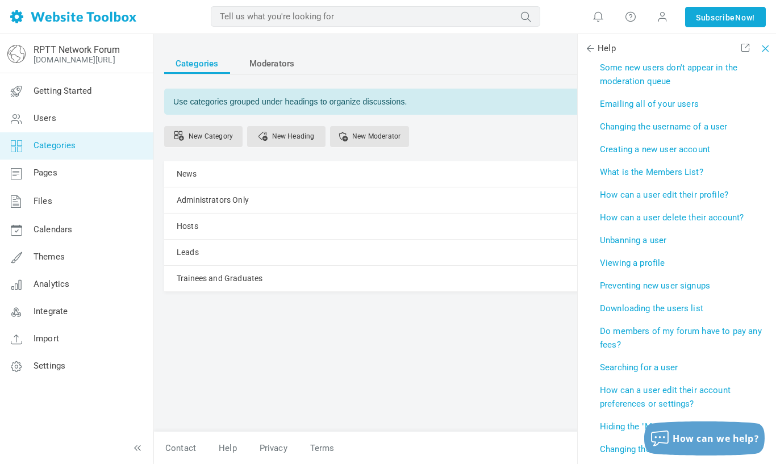
click at [765, 49] on span at bounding box center [764, 47] width 8 height 8
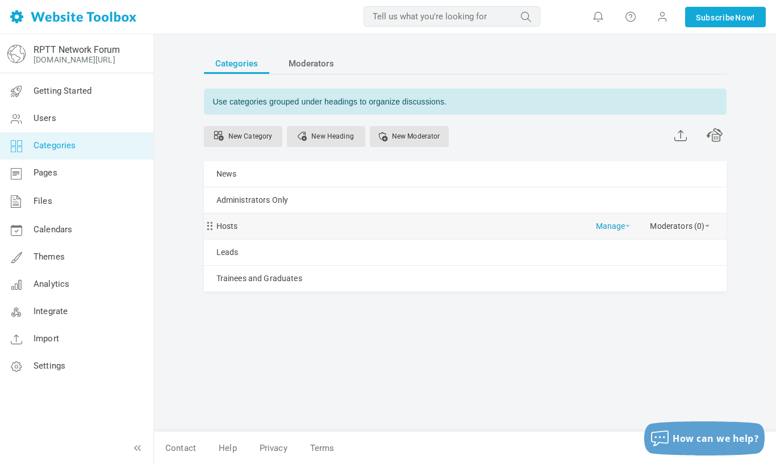
click at [613, 228] on link "Manage" at bounding box center [613, 224] width 34 height 20
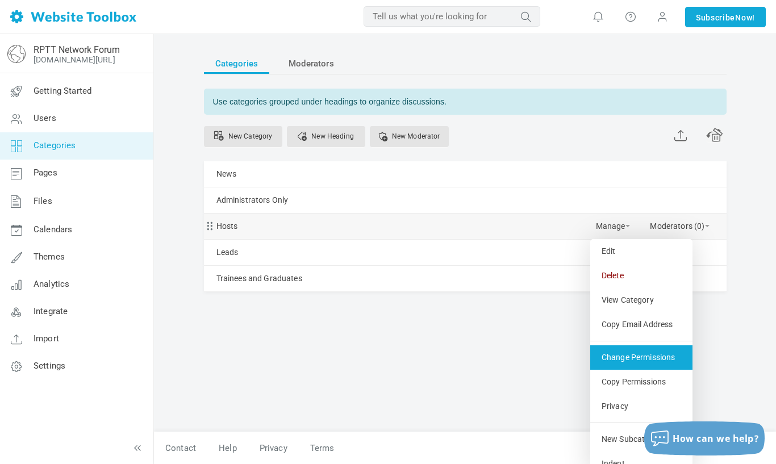
click at [613, 357] on link "Change Permissions" at bounding box center [641, 357] width 102 height 24
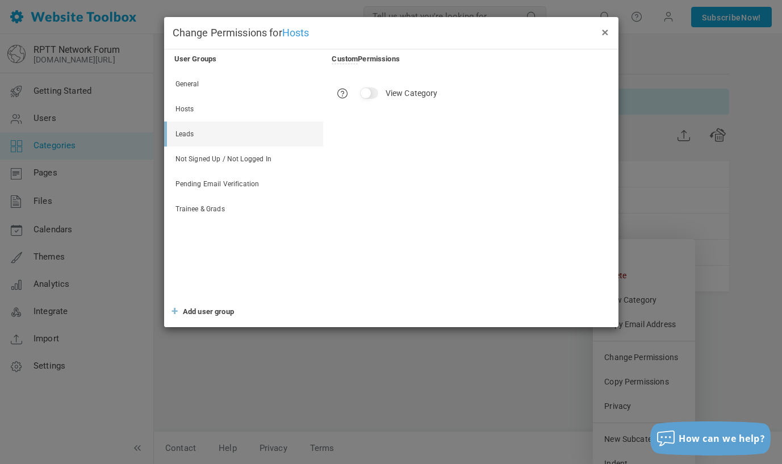
click at [604, 31] on button "×" at bounding box center [605, 32] width 9 height 12
